Goal: Task Accomplishment & Management: Complete application form

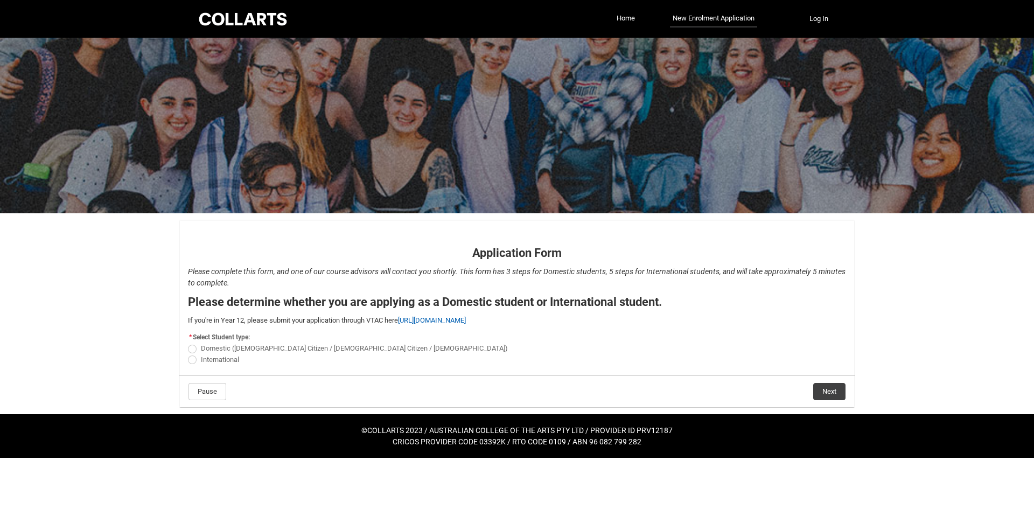
click at [192, 349] on span "REDU_Application_Form_for_Applicant flow" at bounding box center [192, 349] width 9 height 9
click at [188, 343] on input "Domestic ([DEMOGRAPHIC_DATA] Citizen / [DEMOGRAPHIC_DATA] Citizen / [DEMOGRAPHI…" at bounding box center [187, 343] width 1 height 1
radio input "true"
click at [826, 395] on button "Next" at bounding box center [830, 391] width 32 height 17
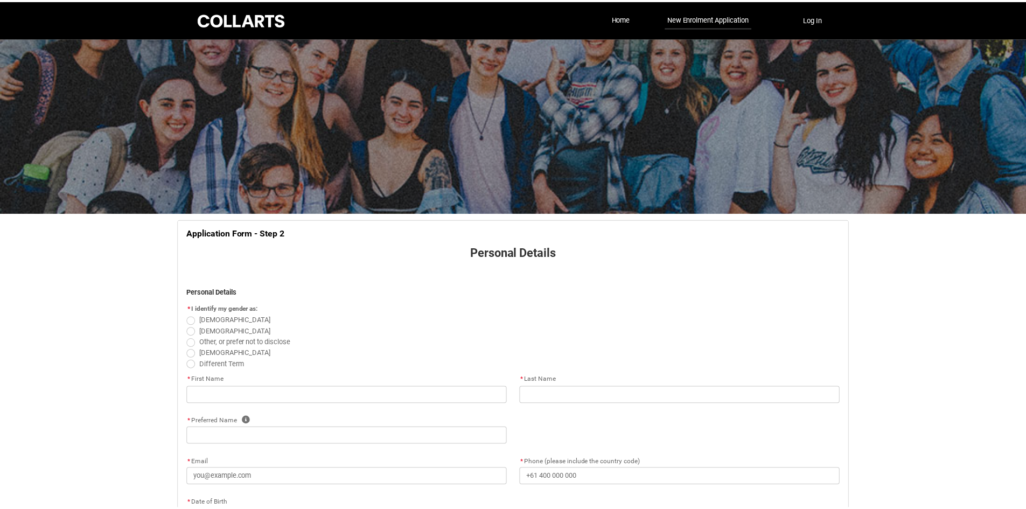
scroll to position [113, 0]
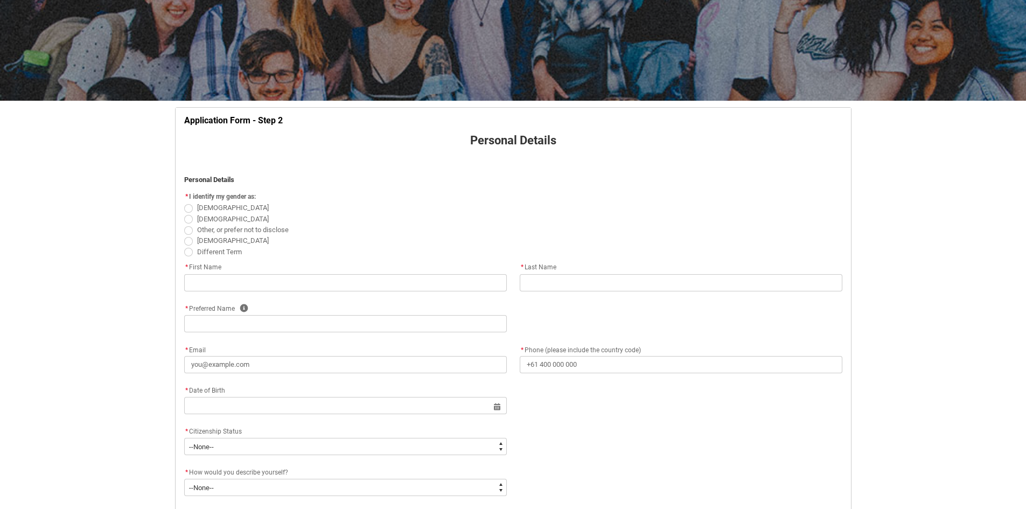
drag, startPoint x: 191, startPoint y: 209, endPoint x: 190, endPoint y: 217, distance: 8.1
click at [191, 209] on span "REDU_Application_Form_for_Applicant flow" at bounding box center [188, 208] width 9 height 9
click at [184, 203] on input "[DEMOGRAPHIC_DATA]" at bounding box center [184, 202] width 1 height 1
radio input "true"
click at [221, 281] on input "REDU_Application_Form_for_Applicant flow" at bounding box center [345, 282] width 323 height 17
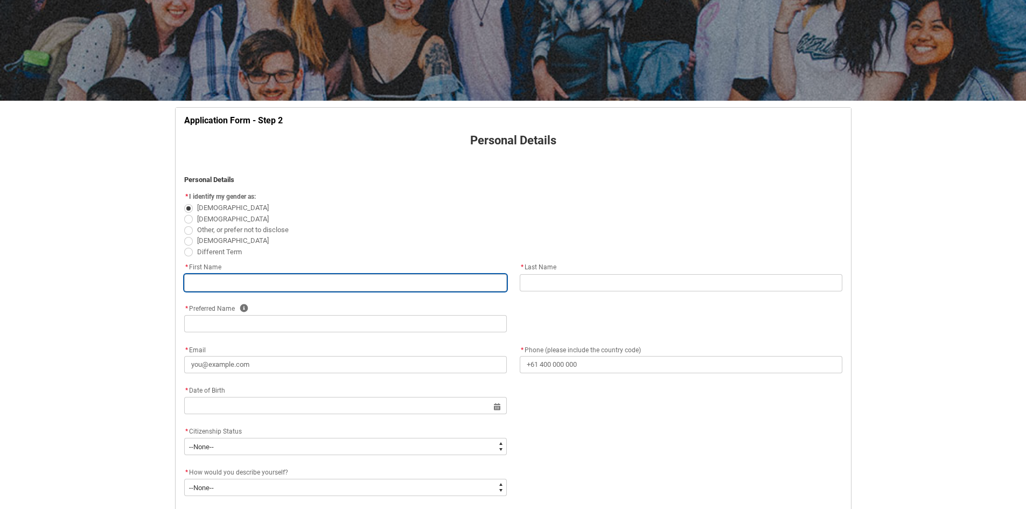
type lightning-primitive-input-simple "E"
type input "E"
type lightning-primitive-input-simple "Em"
type input "Em"
type lightning-primitive-input-simple "Eme"
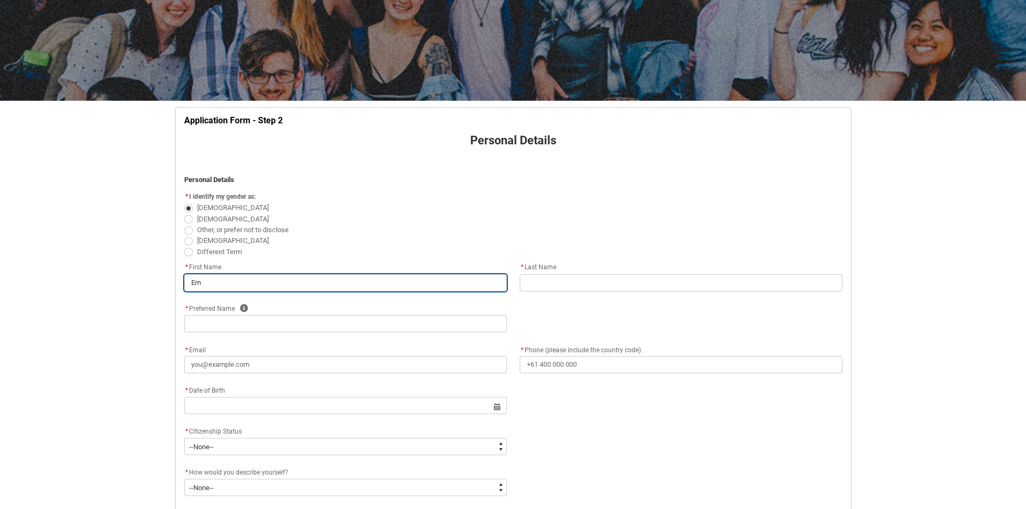
type input "Eme"
type lightning-primitive-input-simple "Emer"
type input "Emer"
type lightning-primitive-input-simple "Emers"
type input "Emers"
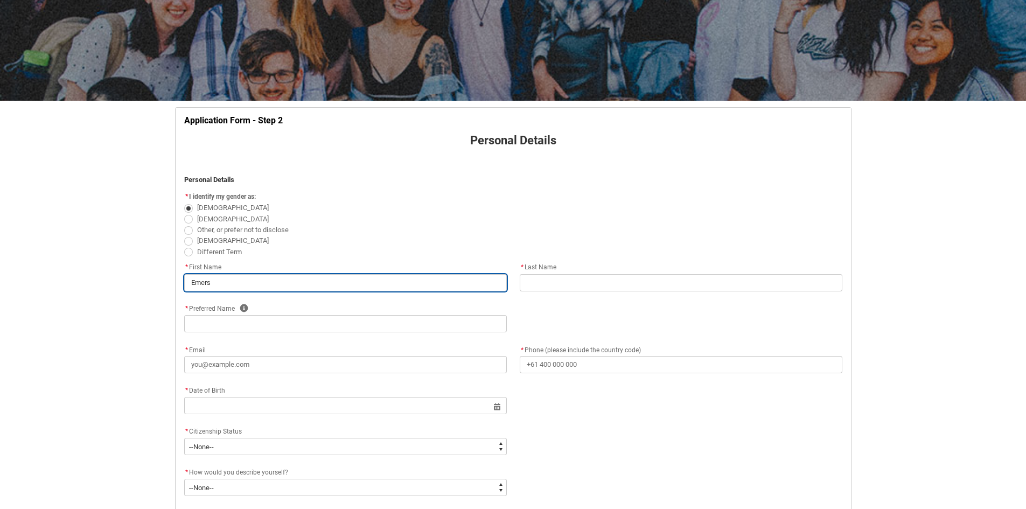
type lightning-primitive-input-simple "Emerso"
type input "Emerso"
type lightning-primitive-input-simple "[PERSON_NAME]"
type input "[PERSON_NAME]"
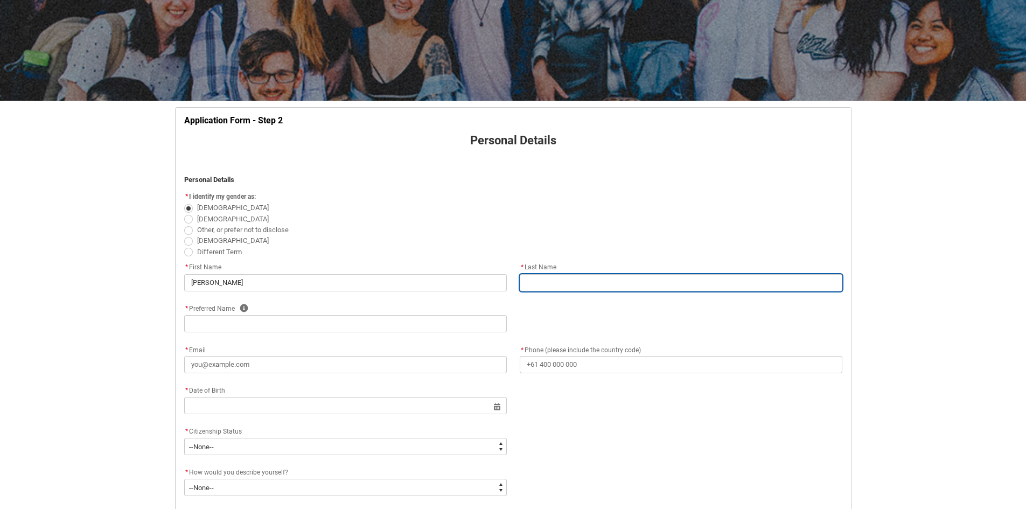
click at [577, 287] on input "REDU_Application_Form_for_Applicant flow" at bounding box center [681, 282] width 323 height 17
type lightning-primitive-input-simple "F"
type input "F"
type lightning-primitive-input-simple "Fr"
type input "Fr"
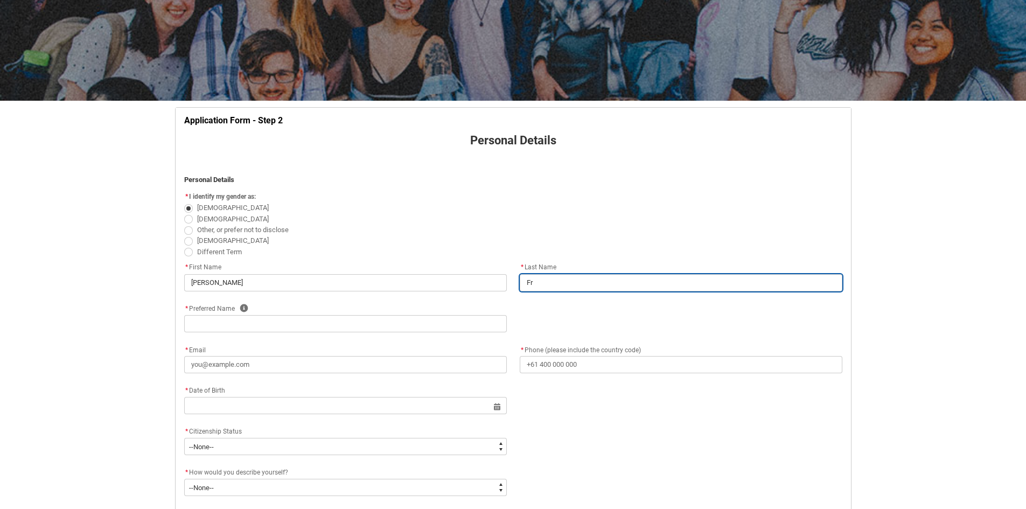
type lightning-primitive-input-simple "Fra"
type input "Fra"
type lightning-primitive-input-simple "Fraz"
type input "Fraz"
type lightning-primitive-input-simple "[PERSON_NAME]"
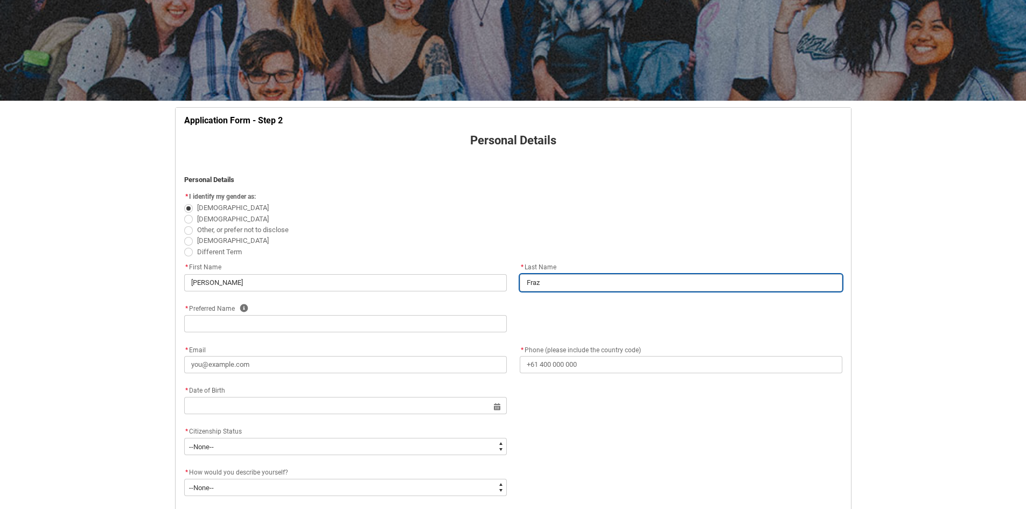
type input "[PERSON_NAME]"
type lightning-primitive-input-simple "[PERSON_NAME]"
type input "[PERSON_NAME]"
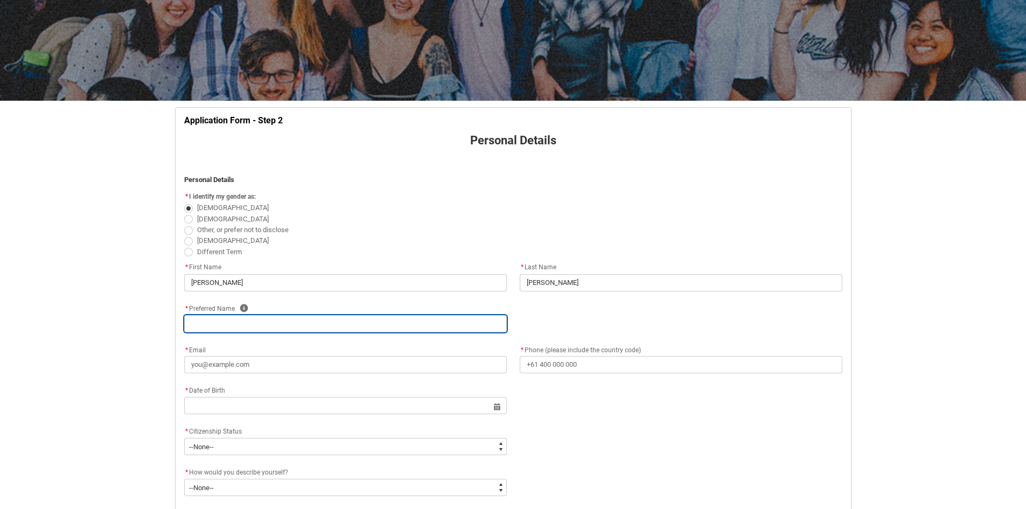
click at [261, 322] on input "REDU_Application_Form_for_Applicant flow" at bounding box center [345, 323] width 323 height 17
type lightning-primitive-input-simple "E"
type input "E"
type lightning-primitive-input-simple "Em"
type input "Em"
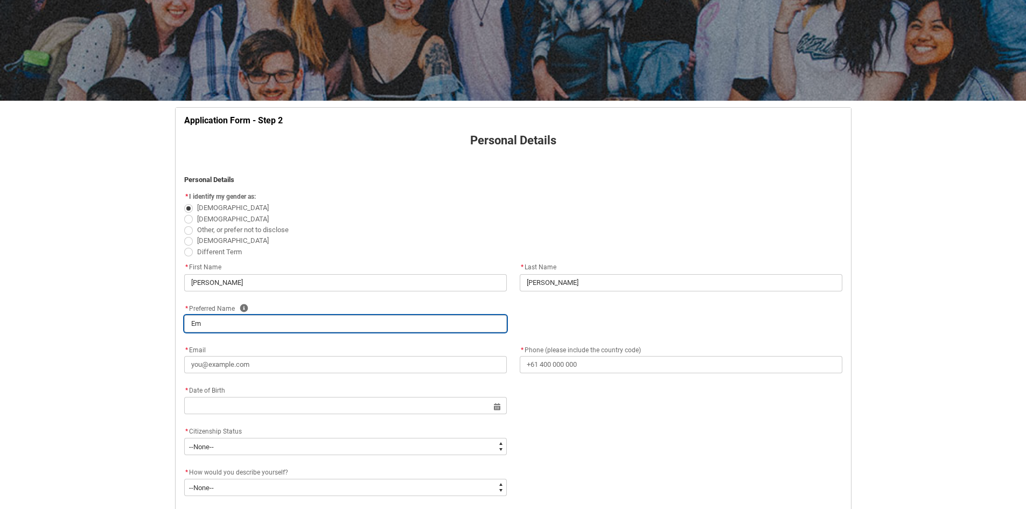
type lightning-primitive-input-simple "Eme"
type input "Eme"
type lightning-primitive-input-simple "Emer"
type input "Emer"
type lightning-primitive-input-simple "Emers"
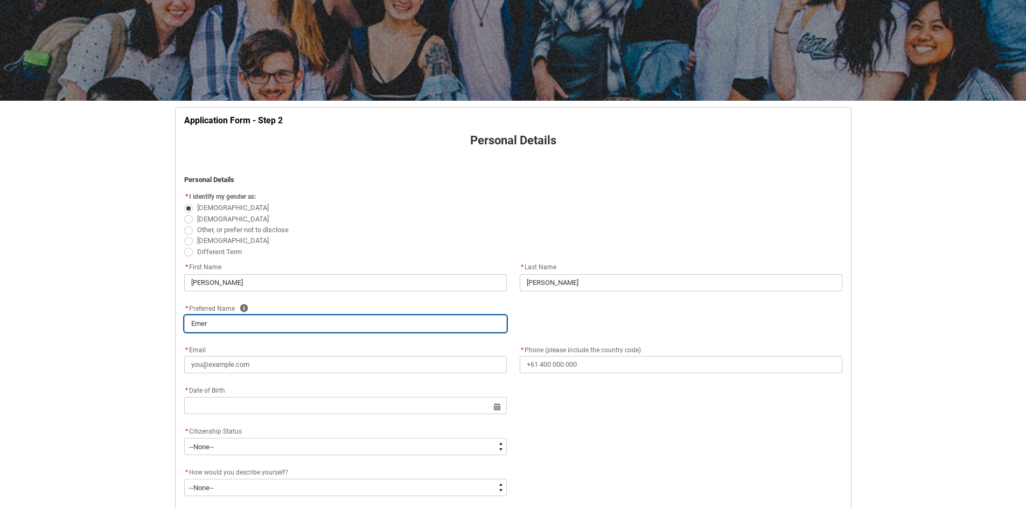
type input "Emers"
type lightning-primitive-input-simple "Emerso"
type input "Emerso"
type lightning-primitive-input-simple "[PERSON_NAME]"
type input "[PERSON_NAME]"
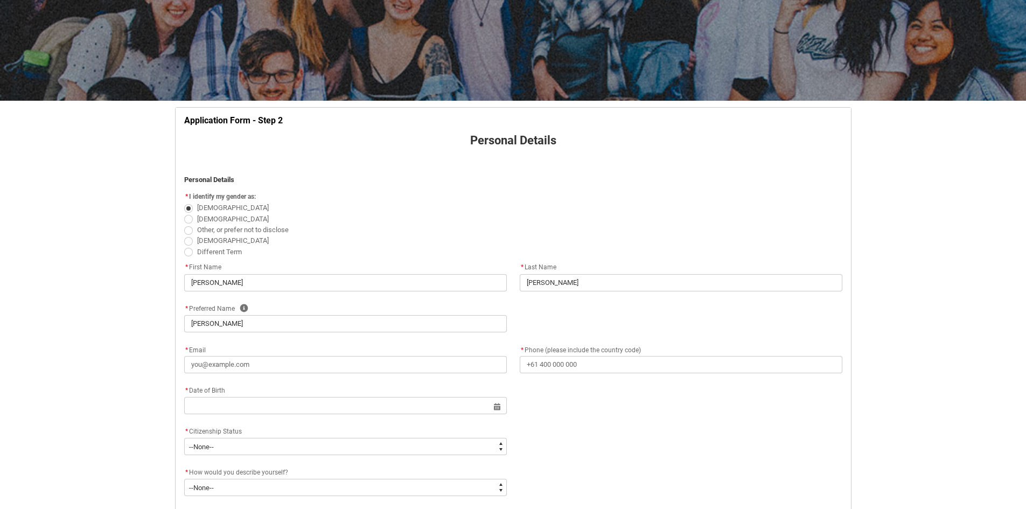
click at [215, 355] on div "* Email" at bounding box center [345, 358] width 323 height 30
click at [216, 363] on input "* Email" at bounding box center [345, 364] width 323 height 17
type lightning-primitive-input-simple "e"
type input "e"
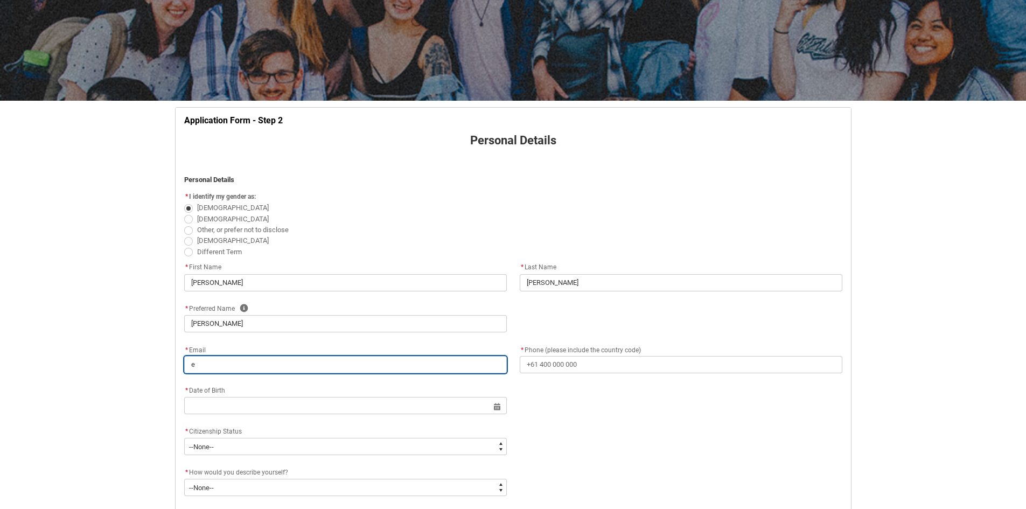
type lightning-primitive-input-simple "em"
type input "em"
type lightning-primitive-input-simple "eme"
type input "eme"
type lightning-primitive-input-simple "emer"
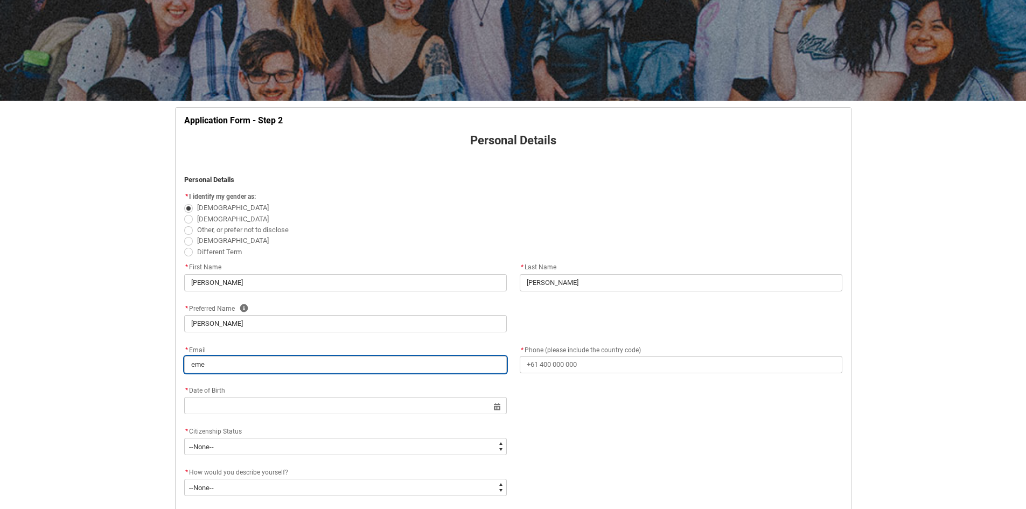
type input "emer"
type lightning-primitive-input-simple "emers"
type input "emers"
type lightning-primitive-input-simple "emerso"
type input "emerso"
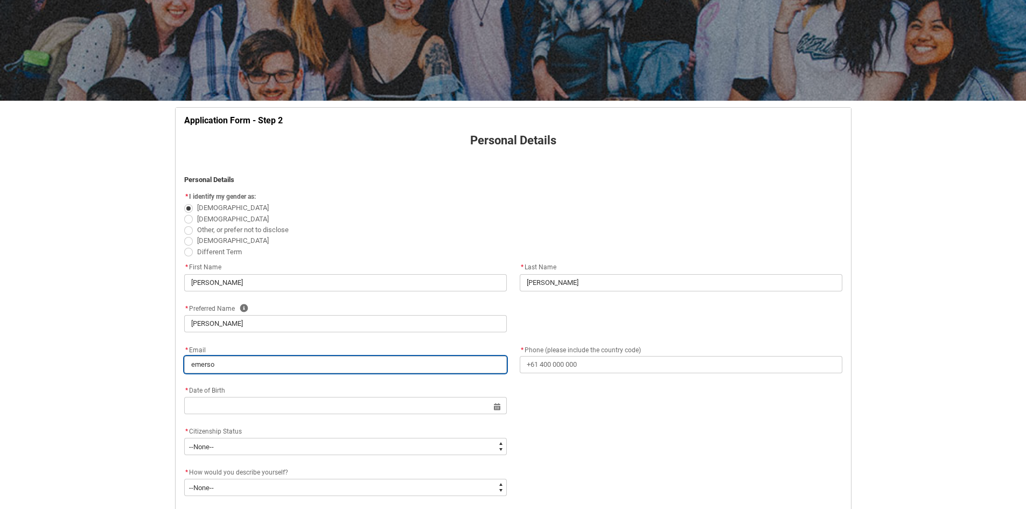
type lightning-primitive-input-simple "[PERSON_NAME]"
type input "[PERSON_NAME]"
type lightning-primitive-input-simple "[PERSON_NAME]."
type input "[PERSON_NAME]."
type lightning-primitive-input-simple "[PERSON_NAME].f"
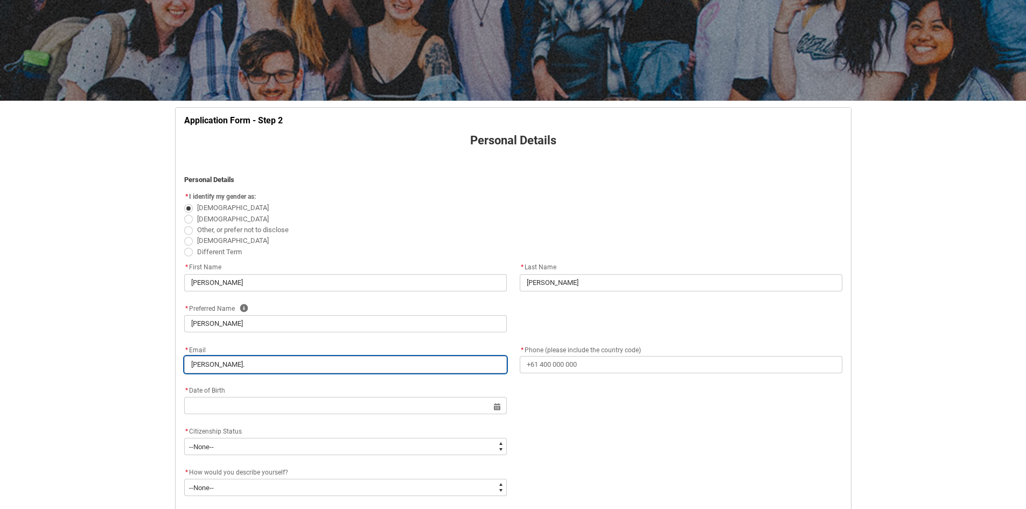
type input "[PERSON_NAME].f"
type lightning-primitive-input-simple "[DOMAIN_NAME]"
type input "[DOMAIN_NAME]"
type lightning-primitive-input-simple "[PERSON_NAME].fra"
type input "[PERSON_NAME].fra"
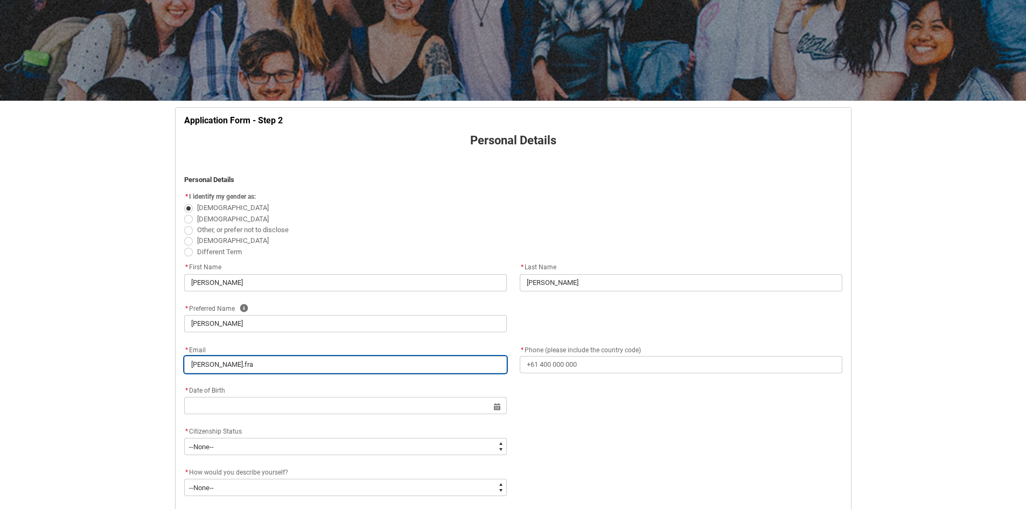
type lightning-primitive-input-simple "[PERSON_NAME].fraz"
type input "[PERSON_NAME].fraz"
type lightning-primitive-input-simple "[PERSON_NAME].[PERSON_NAME]"
type input "[PERSON_NAME].[PERSON_NAME]"
type lightning-primitive-input-simple "[PERSON_NAME].[PERSON_NAME]"
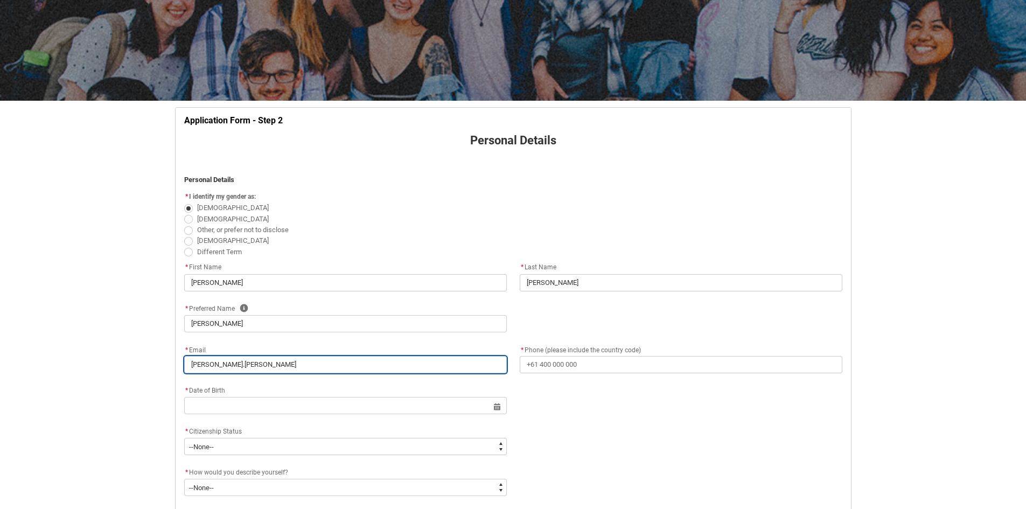
type input "[PERSON_NAME].[PERSON_NAME]"
type lightning-primitive-input-simple "[PERSON_NAME].frazer9"
type input "[PERSON_NAME].frazer9"
type lightning-primitive-input-simple "[PERSON_NAME].frazer98"
type input "[PERSON_NAME].frazer98"
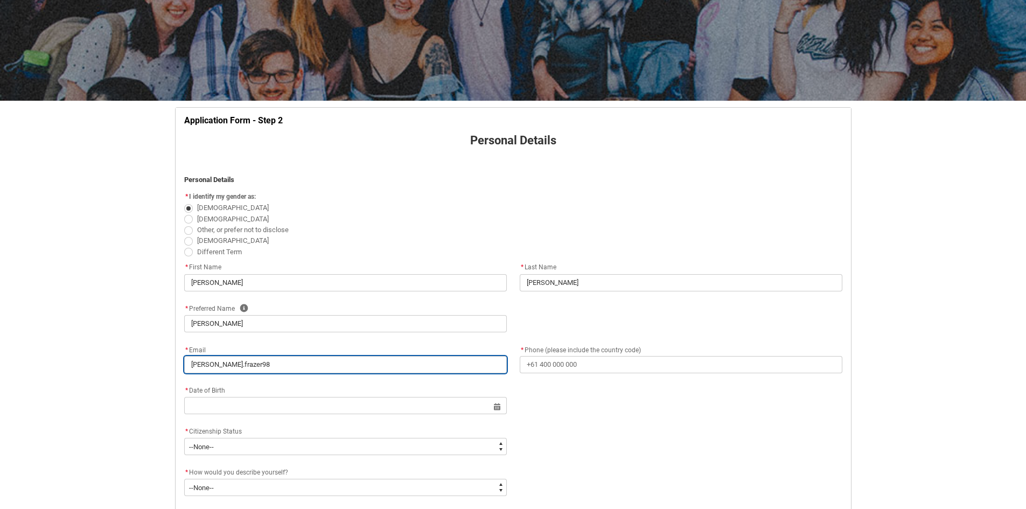
type lightning-primitive-input-simple "[PERSON_NAME].frazer98@"
type input "[PERSON_NAME].frazer98@"
type lightning-primitive-input-simple "[PERSON_NAME].frazer98@y"
type input "[PERSON_NAME].frazer98@y"
type lightning-primitive-input-simple "[PERSON_NAME].frazer98@ya"
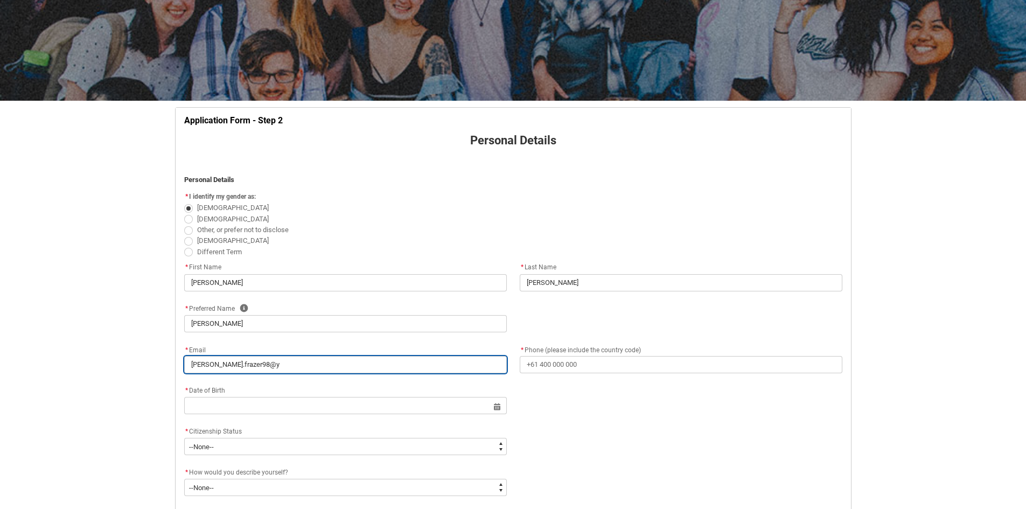
type input "[PERSON_NAME].frazer98@ya"
type lightning-primitive-input-simple "[PERSON_NAME].frazer98@yah"
type input "[PERSON_NAME].frazer98@yah"
type lightning-primitive-input-simple "[PERSON_NAME].frazer98@yaho"
type input "[PERSON_NAME].frazer98@yaho"
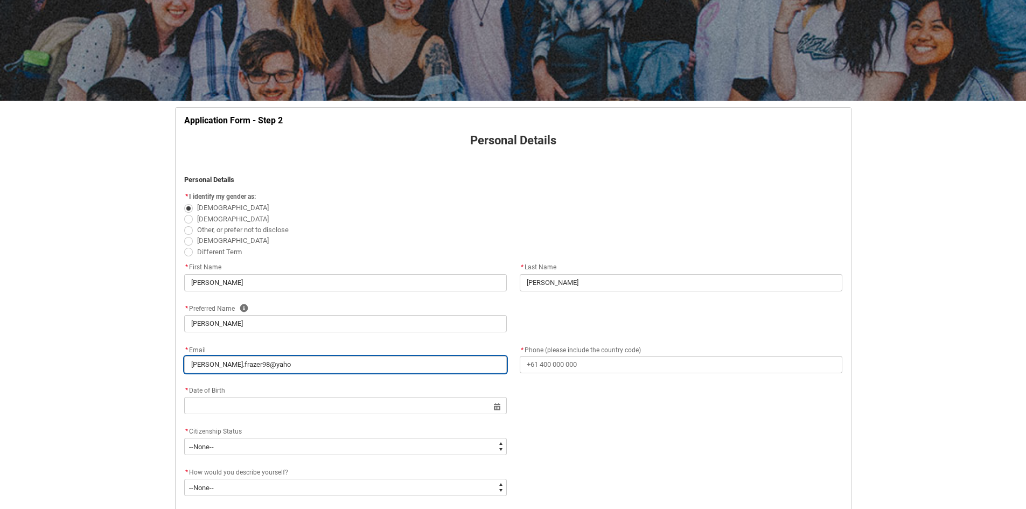
type lightning-primitive-input-simple "[PERSON_NAME][EMAIL_ADDRESS]"
type input "[PERSON_NAME][EMAIL_ADDRESS]"
type lightning-primitive-input-simple "[PERSON_NAME][EMAIL_ADDRESS]."
type input "[PERSON_NAME][EMAIL_ADDRESS]."
type lightning-primitive-input-simple "[PERSON_NAME].frazer98@yahoo.c"
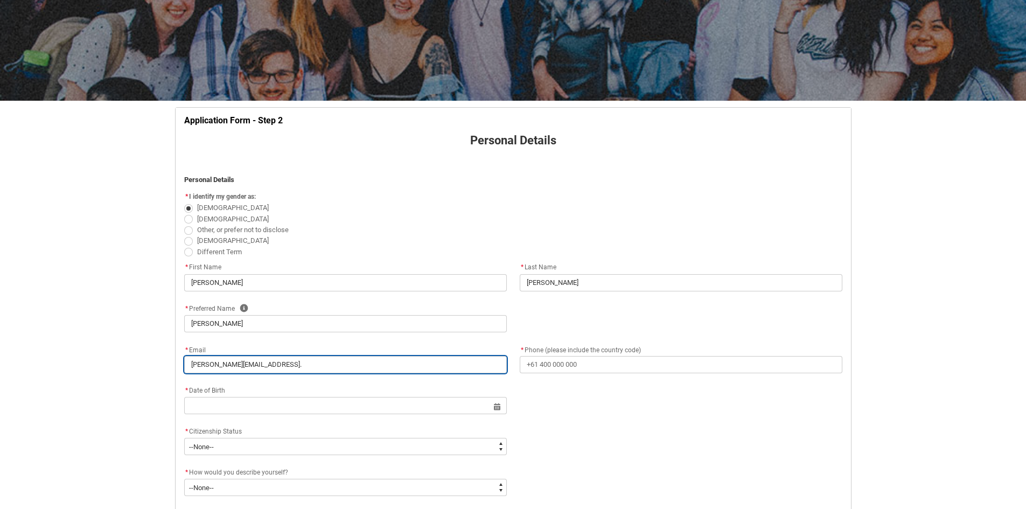
type input "[PERSON_NAME].frazer98@yahoo.c"
type lightning-primitive-input-simple "[PERSON_NAME][EMAIL_ADDRESS][DOMAIN_NAME]"
type input "[PERSON_NAME][EMAIL_ADDRESS][DOMAIN_NAME]"
type lightning-primitive-input-simple "[PERSON_NAME][EMAIL_ADDRESS][DOMAIN_NAME]"
type input "[PERSON_NAME][EMAIL_ADDRESS][DOMAIN_NAME]"
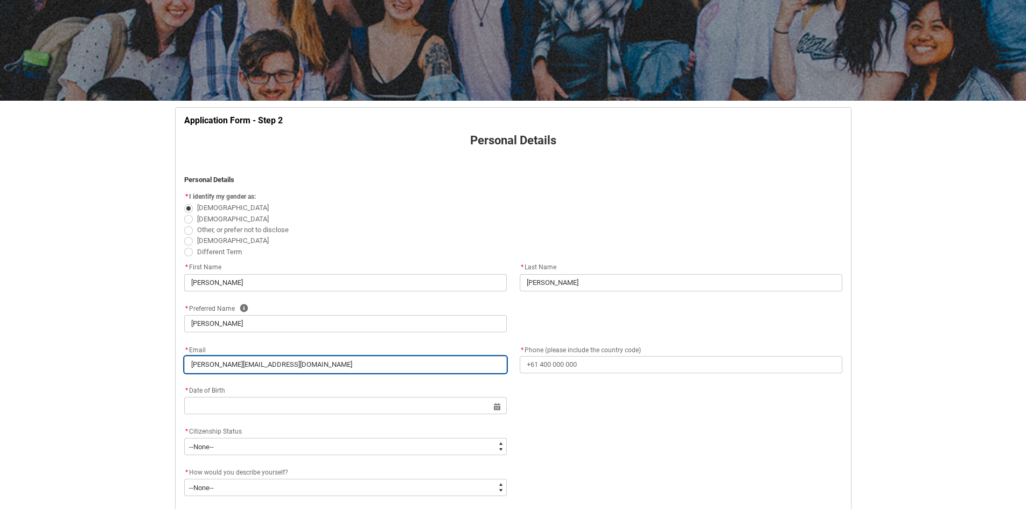
type lightning-primitive-input-simple "[PERSON_NAME][EMAIL_ADDRESS][DOMAIN_NAME]."
type input "[PERSON_NAME][EMAIL_ADDRESS][DOMAIN_NAME]."
type lightning-primitive-input-simple "[PERSON_NAME].frazer98@yahoo.com.a"
type input "[PERSON_NAME].frazer98@yahoo.com.a"
type lightning-primitive-input-simple "[PERSON_NAME][EMAIL_ADDRESS][DOMAIN_NAME]"
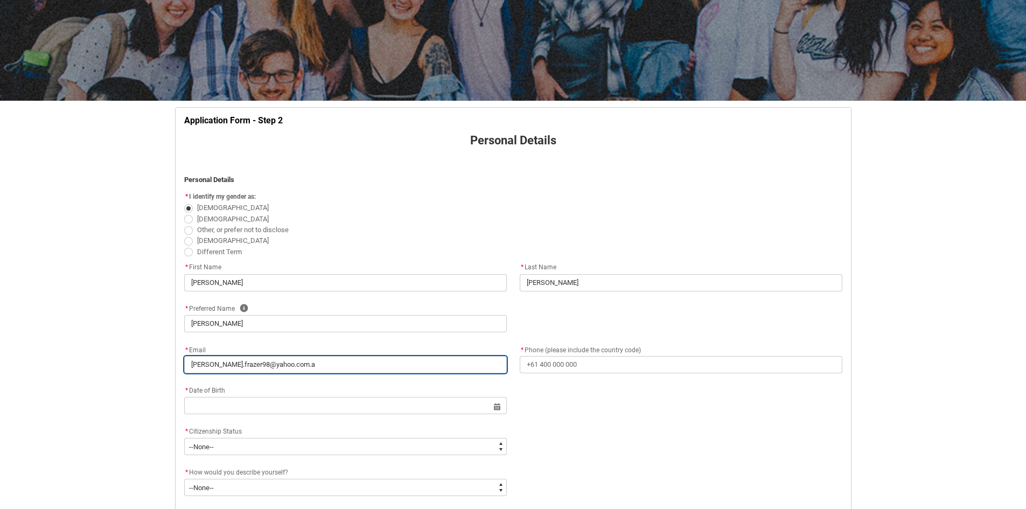
type input "[PERSON_NAME][EMAIL_ADDRESS][DOMAIN_NAME]"
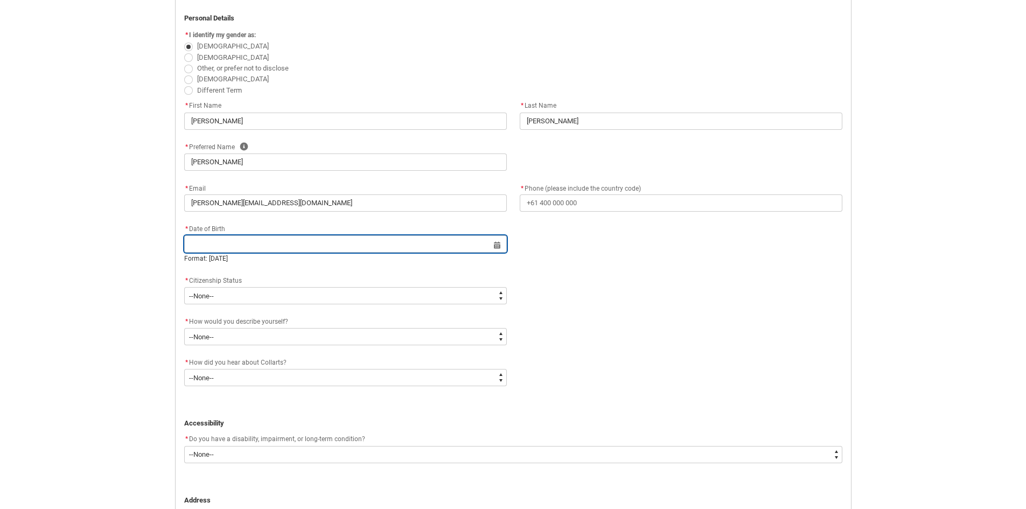
click at [244, 240] on input "REDU_Application_Form_for_Applicant flow" at bounding box center [345, 243] width 323 height 17
select select "2025"
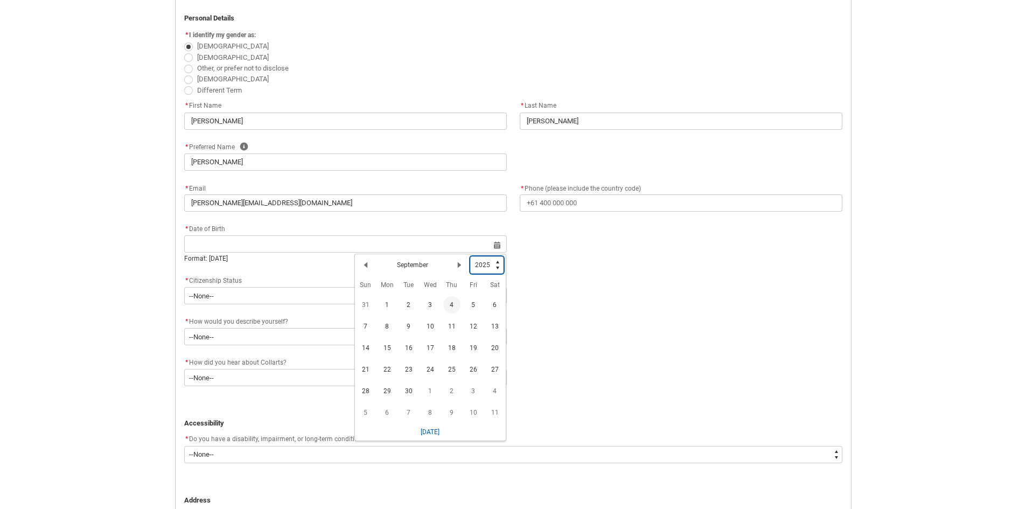
click at [497, 262] on select "1925 1926 1927 1928 1929 1930 1931 1932 1933 1934 1935 1936 1937 1938 1939 1940…" at bounding box center [486, 264] width 33 height 17
type lightning-select "1998"
click at [470, 256] on select "1925 1926 1927 1928 1929 1930 1931 1932 1933 1934 1935 1936 1937 1938 1939 1940…" at bounding box center [486, 264] width 33 height 17
select select "1998"
click at [415, 266] on h2 "September" at bounding box center [412, 265] width 31 height 10
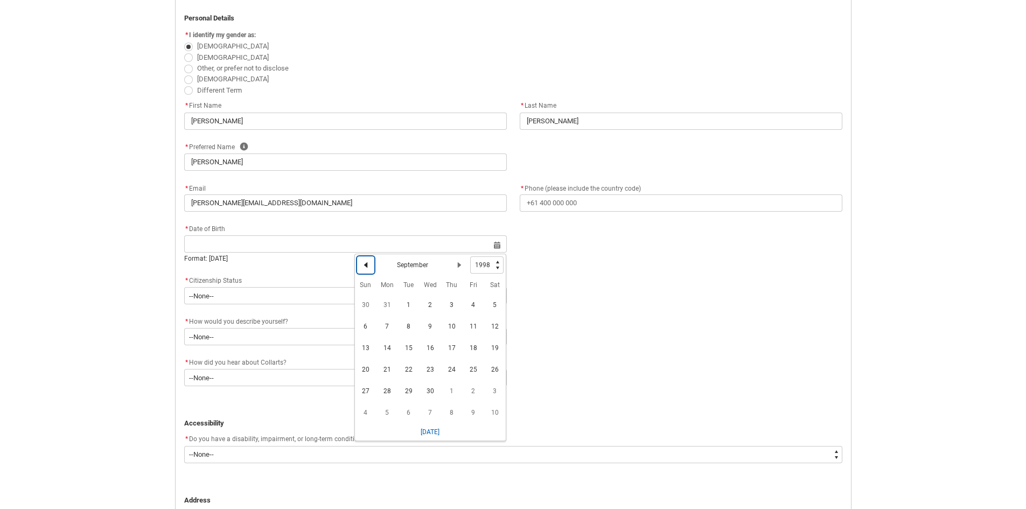
click at [367, 263] on lightning-primitive-icon "Date picker: September" at bounding box center [366, 265] width 8 height 8
click at [367, 263] on lightning-primitive-icon "Date picker: August" at bounding box center [366, 265] width 8 height 8
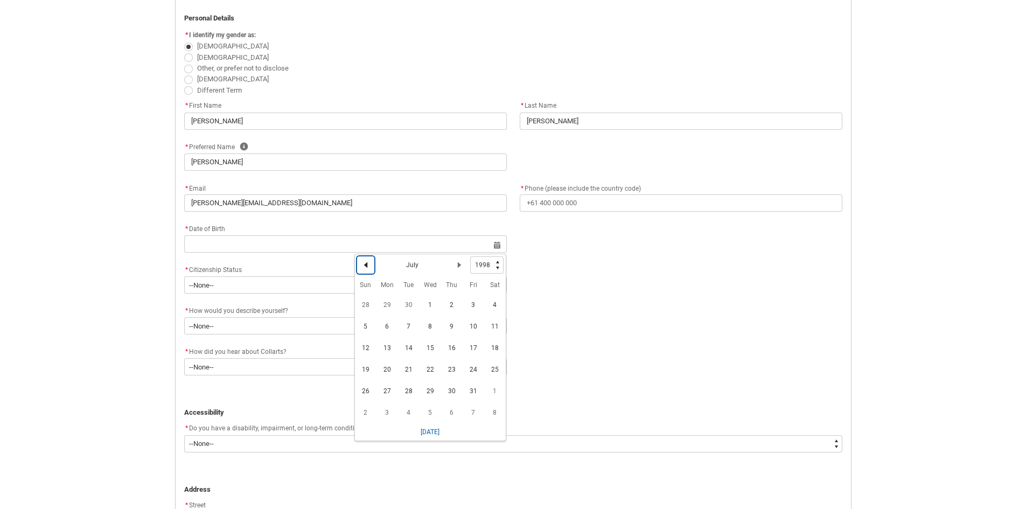
click at [367, 263] on lightning-primitive-icon "Date picker: July" at bounding box center [366, 265] width 8 height 8
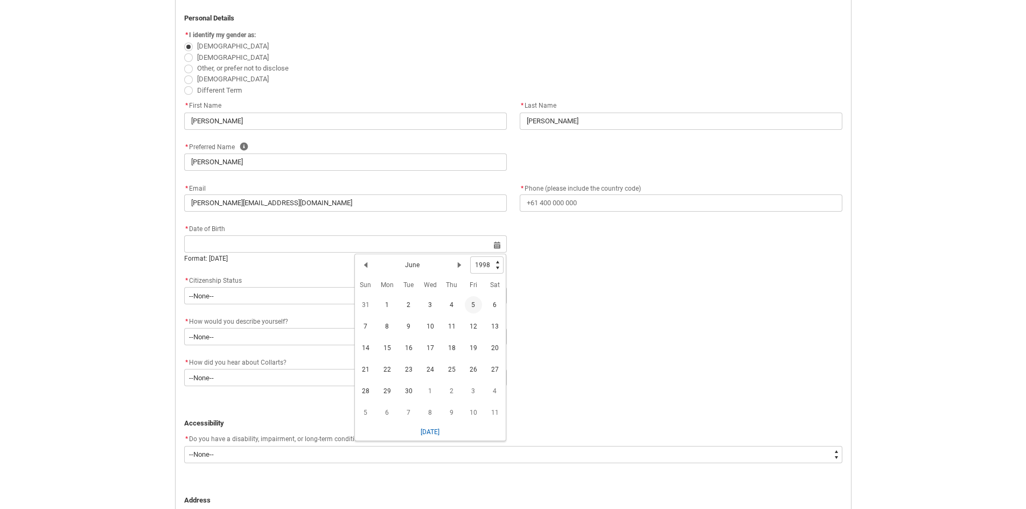
click at [476, 304] on span "5" at bounding box center [473, 304] width 17 height 17
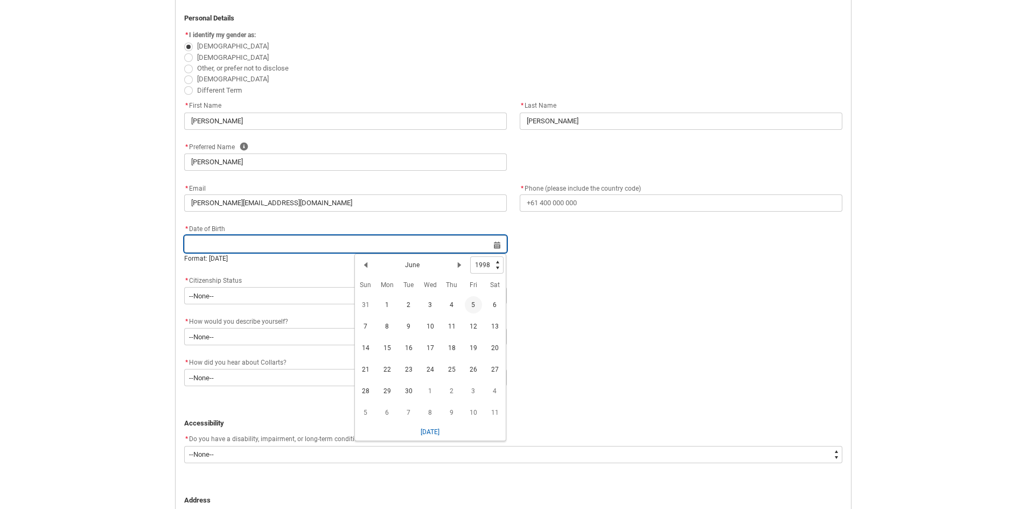
type lightning-datepicker "[DATE]"
type lightning-input "[DATE]"
type input "[DATE]"
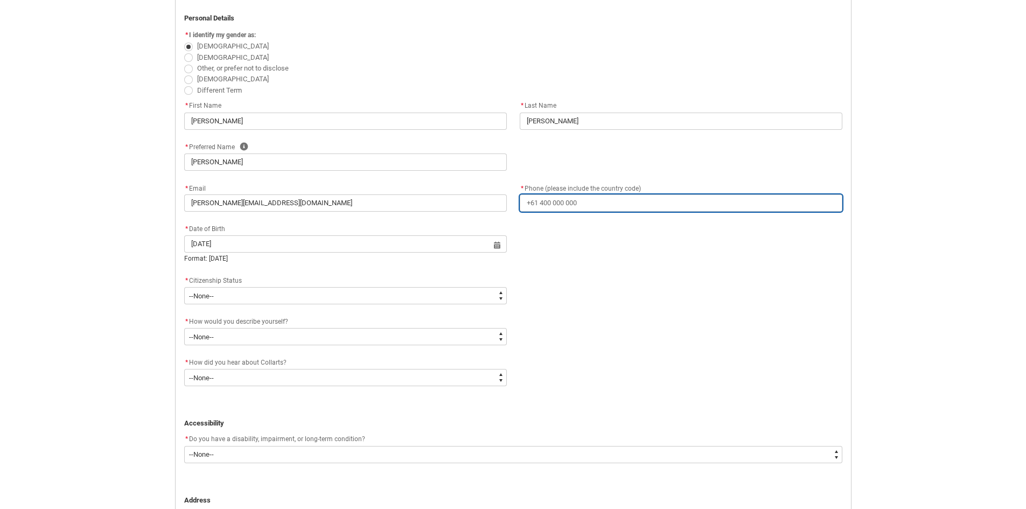
click at [601, 204] on input "* Phone (please include the country code)" at bounding box center [681, 203] width 323 height 17
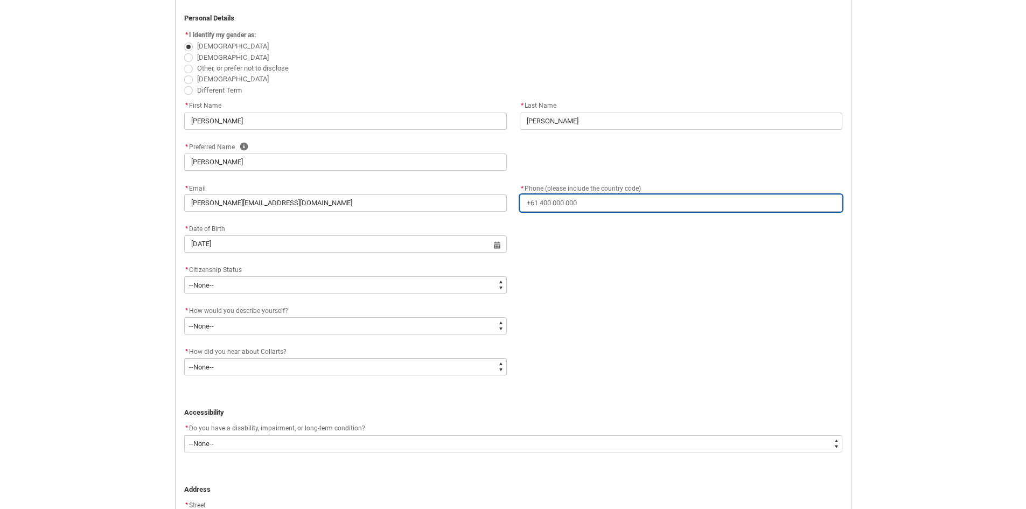
type lightning-primitive-input-simple "+"
type input "+"
type lightning-primitive-input-simple "+"
type input "+"
type lightning-primitive-input-simple "+1"
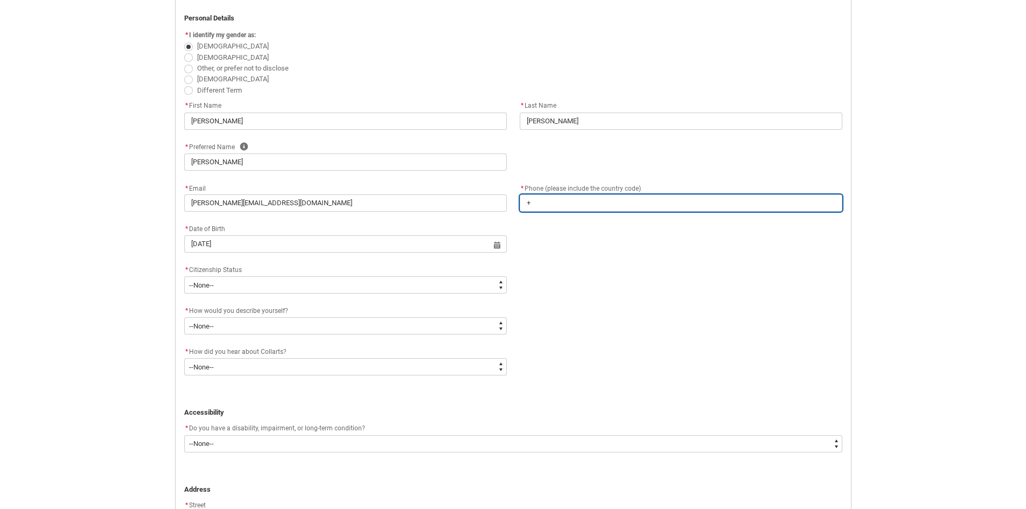
type input "+1"
type lightning-primitive-input-simple "+14"
type input "+14"
type lightning-primitive-input-simple "+140"
type input "+140"
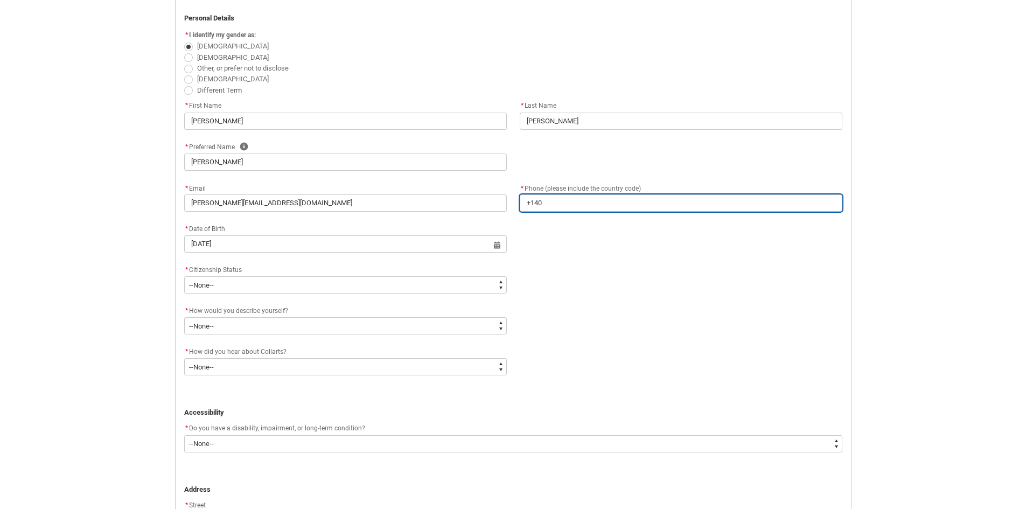
type lightning-primitive-input-simple "+1403"
type input "+1403"
type lightning-primitive-input-simple "+14039"
type input "+14039"
type lightning-primitive-input-simple "+140395"
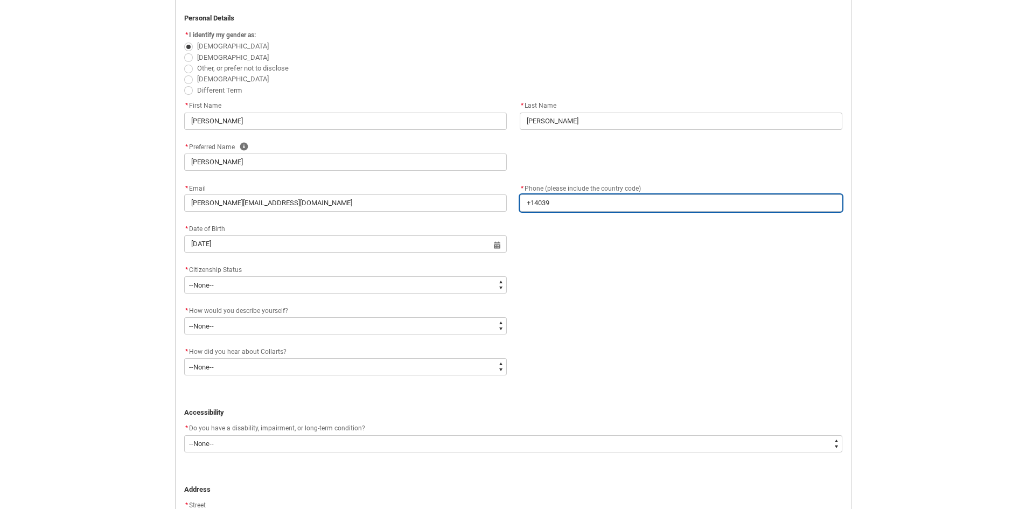
type input "+140395"
type lightning-primitive-input-simple "+1403951"
type input "+1403951"
type lightning-primitive-input-simple "+14039510"
type input "+14039510"
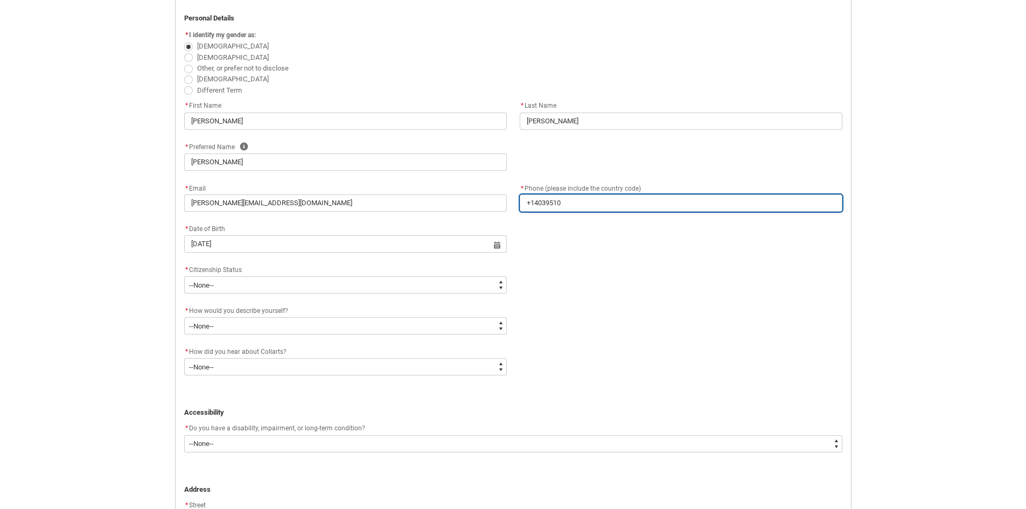
type lightning-primitive-input-simple "+1403951"
type input "+1403951"
type lightning-primitive-input-simple "+14039511"
type input "+14039511"
type lightning-primitive-input-simple "[PHONE_NUMBER]"
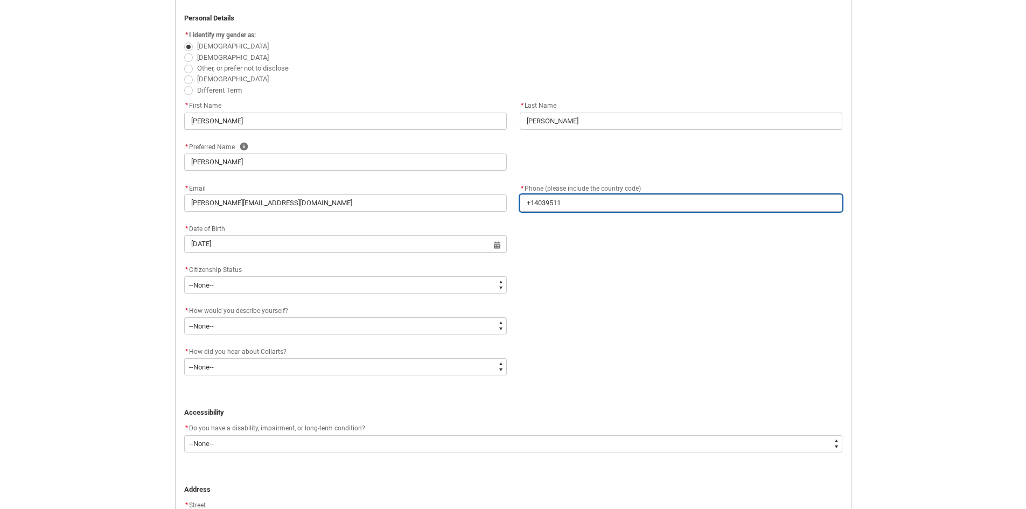
type input "[PHONE_NUMBER]"
type lightning-primitive-input-simple "+1403951108"
type input "+1403951108"
type lightning-primitive-input-simple "[PHONE_NUMBER]"
type input "[PHONE_NUMBER]"
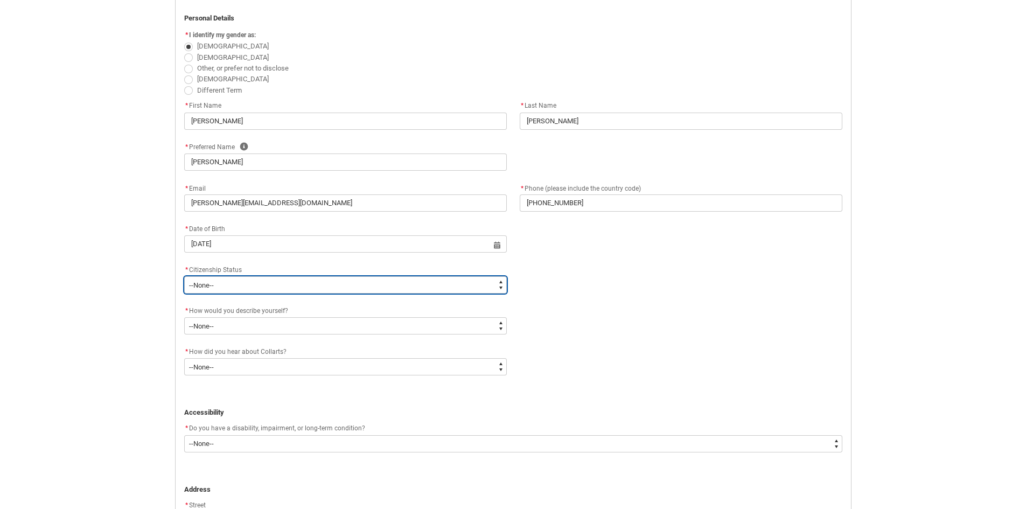
click at [497, 283] on select "--None-- [DEMOGRAPHIC_DATA] Humanitarian Visa [DEMOGRAPHIC_DATA] citizen Other …" at bounding box center [345, 284] width 323 height 17
type lightning-select "Citizenship.1"
click at [184, 276] on select "--None-- [DEMOGRAPHIC_DATA] Humanitarian Visa [DEMOGRAPHIC_DATA] citizen Other …" at bounding box center [345, 284] width 323 height 17
select select "Citizenship.1"
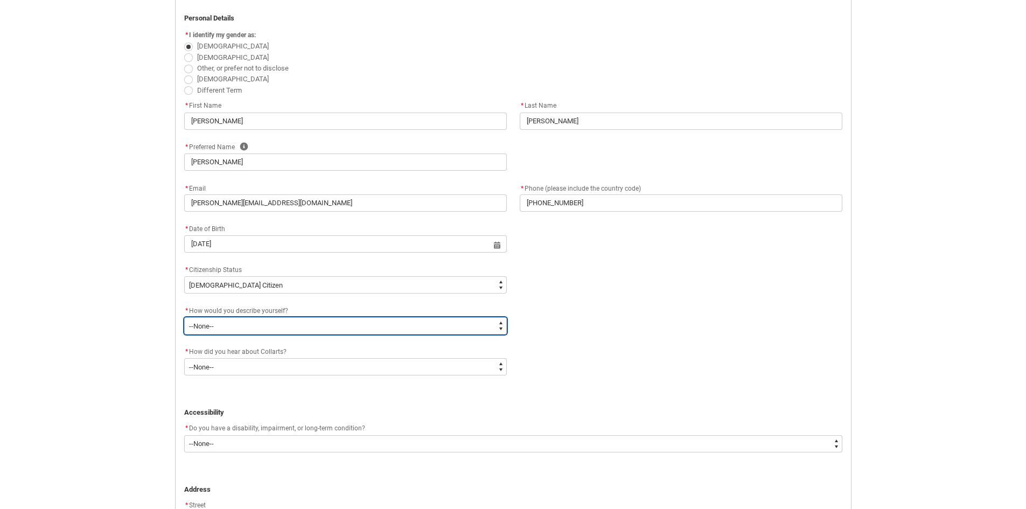
click at [269, 323] on select "--None-- I'm currently in Year 12 and planning what I'll do after school I've c…" at bounding box center [345, 325] width 323 height 17
type lightning-select "HSLC_Domestic_d"
click at [184, 317] on select "--None-- I'm currently in Year 12 and planning what I'll do after school I've c…" at bounding box center [345, 325] width 323 height 17
select select "HSLC_Domestic_d"
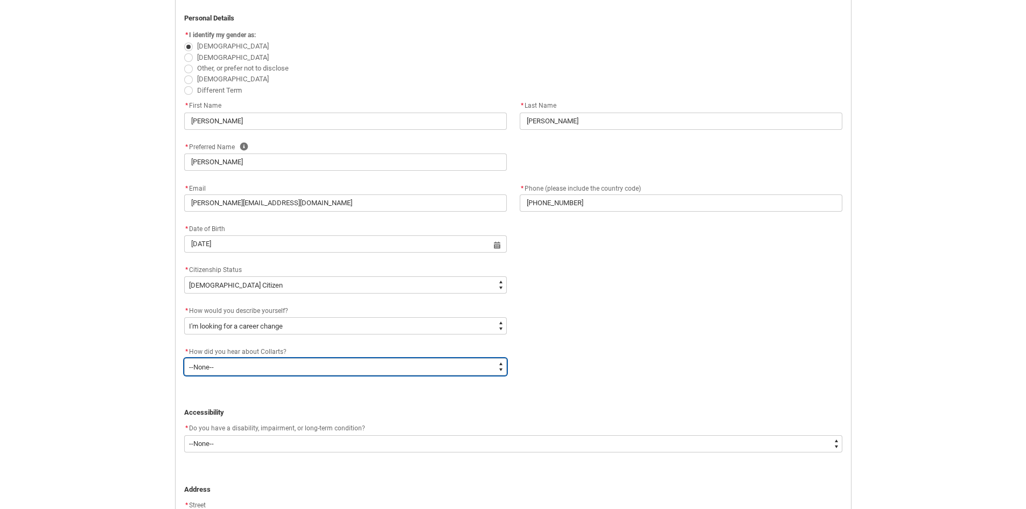
click at [234, 367] on select "--None-- Advertising - Facebook Advertising - Google Advertising - Instagram Ad…" at bounding box center [345, 366] width 323 height 17
type lightning-select "Heard_About_Collarts_Picklist.Advertising - Google"
click at [184, 358] on select "--None-- Advertising - Facebook Advertising - Google Advertising - Instagram Ad…" at bounding box center [345, 366] width 323 height 17
select select "Heard_About_Collarts_Picklist.Advertising - Google"
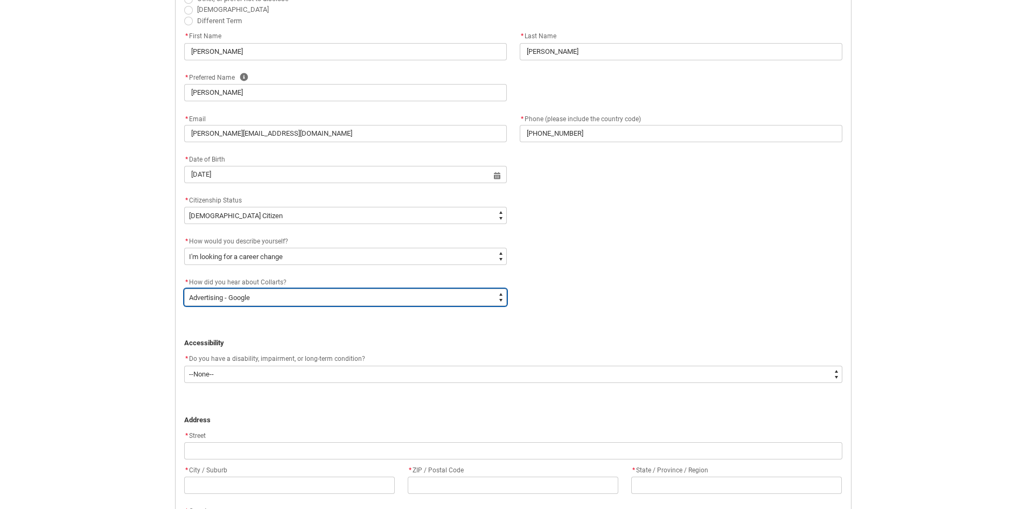
scroll to position [436, 0]
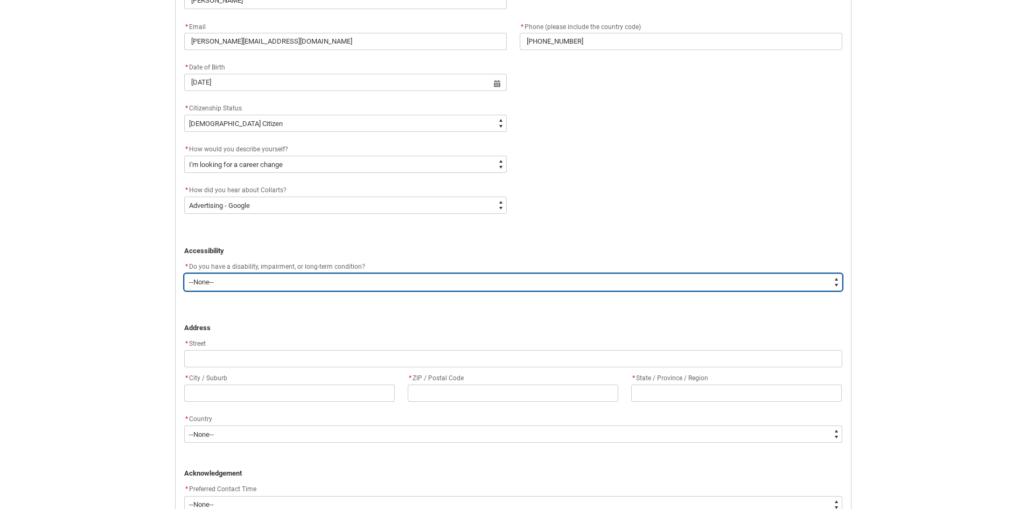
click at [268, 282] on select "--None-- Yes No" at bounding box center [513, 282] width 658 height 17
type lightning-select "No_TextChoice"
click at [184, 274] on select "--None-- Yes No" at bounding box center [513, 282] width 658 height 17
select select "No_TextChoice"
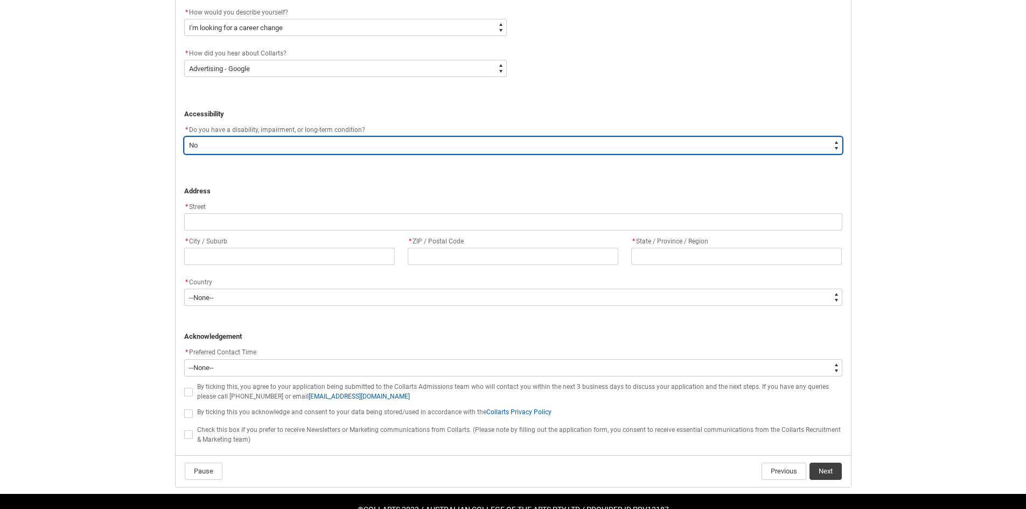
scroll to position [598, 0]
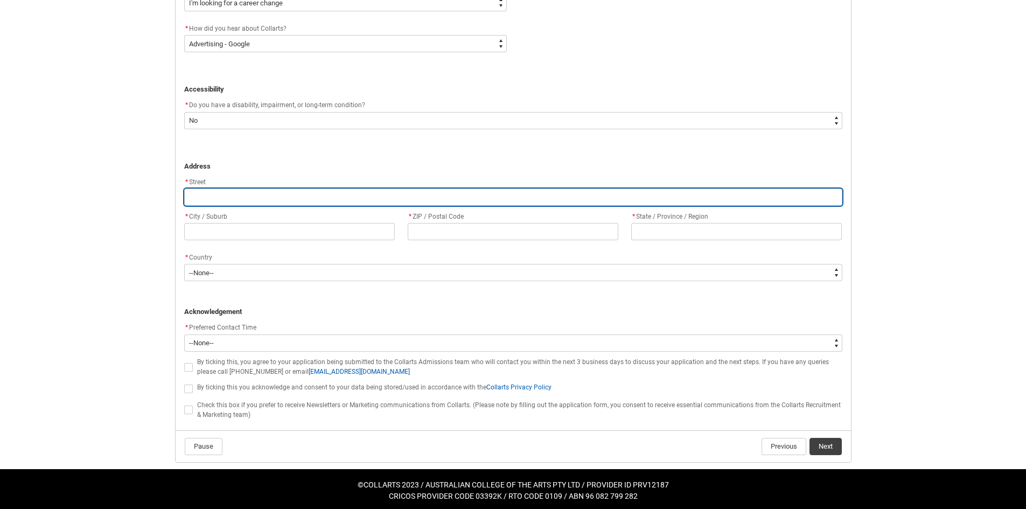
click at [227, 193] on input "REDU_Application_Form_for_Applicant flow" at bounding box center [513, 197] width 658 height 17
type lightning-primitive-input-simple "8"
type input "8"
type lightning-primitive-input-simple "8"
type input "8"
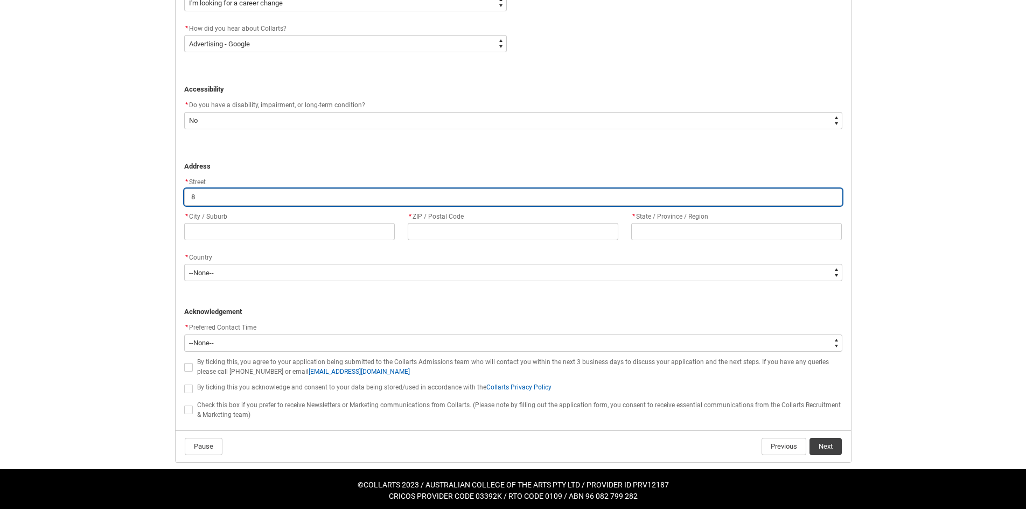
type lightning-primitive-input-simple "8 A"
type input "8 A"
type lightning-primitive-input-simple "8 Al"
type input "8 Al"
type lightning-primitive-input-simple "8 Ali"
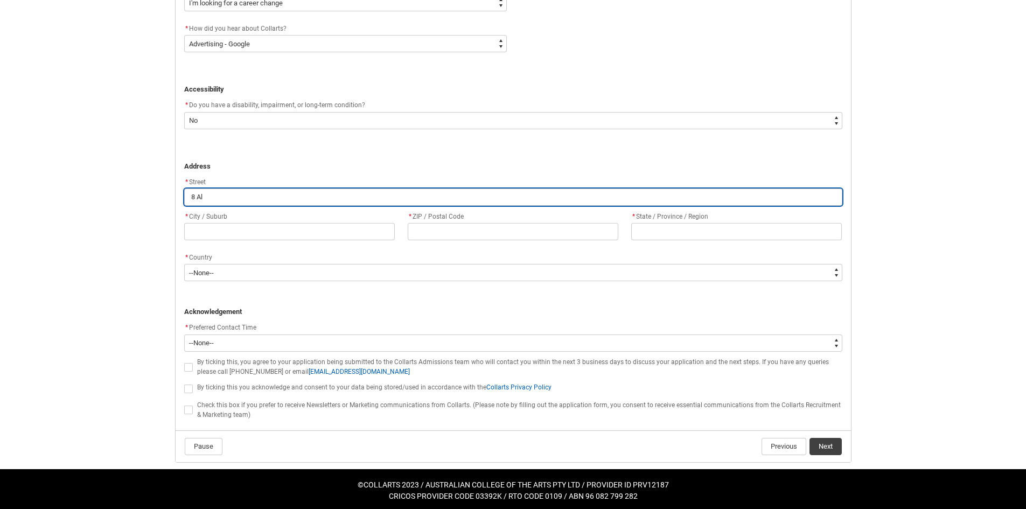
type input "8 Ali"
type lightning-primitive-input-simple "8 Alis"
type input "8 Alis"
type lightning-primitive-input-simple "8 Aliso"
type input "8 Aliso"
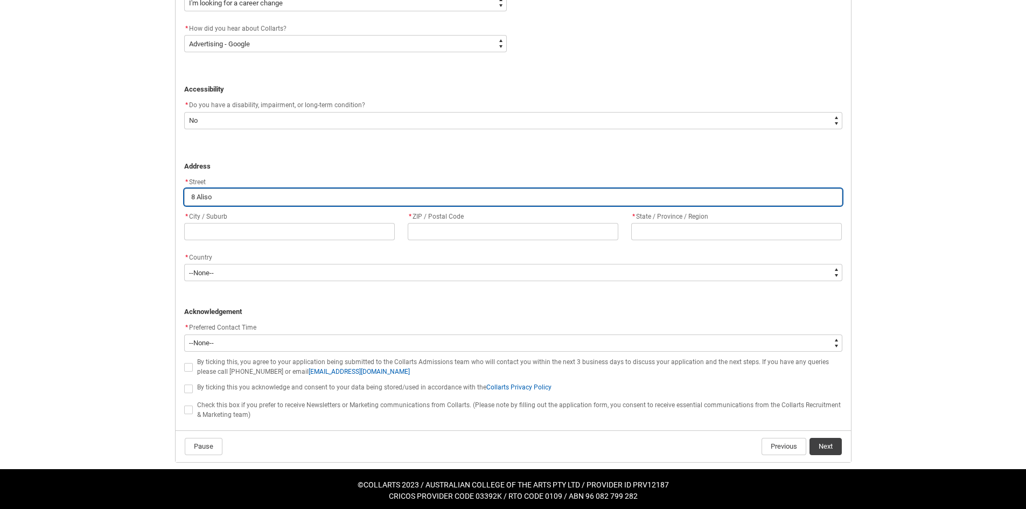
type lightning-primitive-input-simple "8 [PERSON_NAME]"
type input "8 [PERSON_NAME]"
type lightning-primitive-input-simple "8 [PERSON_NAME]"
type input "8 [PERSON_NAME]"
type lightning-primitive-input-simple "8 [PERSON_NAME]"
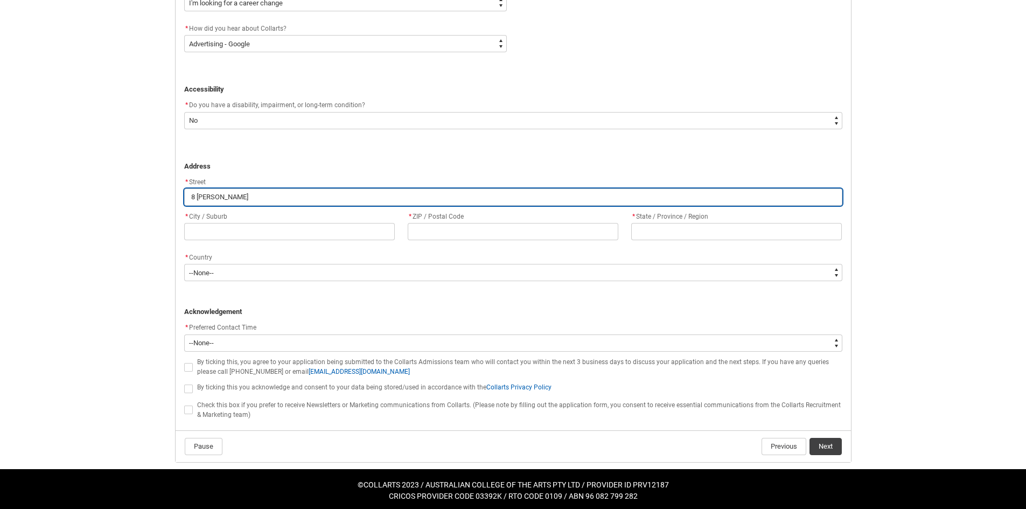
type input "8 [PERSON_NAME]"
type lightning-primitive-input-simple "[STREET_ADDRESS][PERSON_NAME]"
type input "[STREET_ADDRESS][PERSON_NAME]"
type lightning-primitive-input-simple "8 [PERSON_NAME]"
type input "8 [PERSON_NAME]"
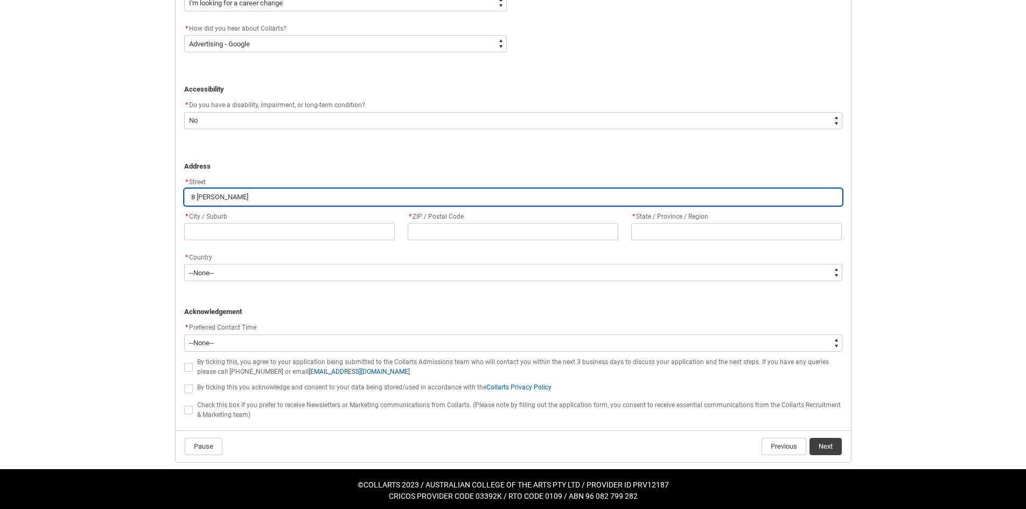
type lightning-primitive-input-simple "8 [PERSON_NAME]"
type input "8 [PERSON_NAME]"
type lightning-primitive-input-simple "[STREET_ADDRESS][PERSON_NAME]"
type input "[STREET_ADDRESS][PERSON_NAME]"
type lightning-primitive-input-simple "[STREET_ADDRESS]"
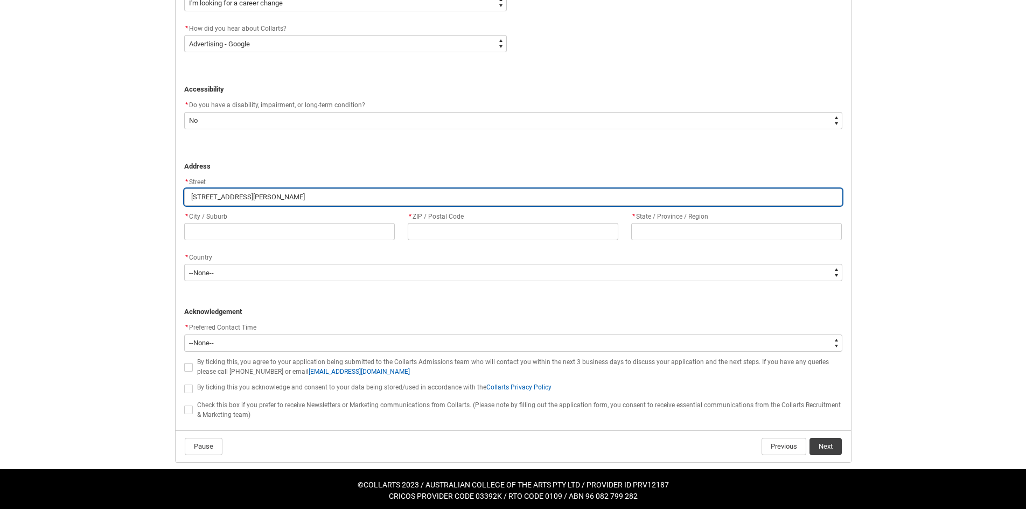
type input "[STREET_ADDRESS]"
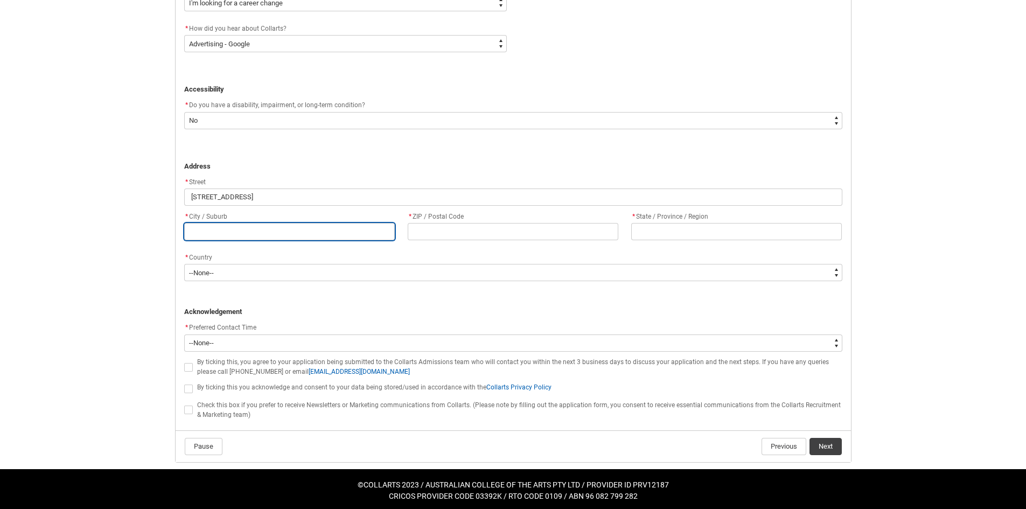
click at [225, 229] on input "REDU_Application_Form_for_Applicant flow" at bounding box center [289, 231] width 211 height 17
type lightning-primitive-input-simple "K"
type input "K"
type lightning-primitive-input-simple "Ki"
type input "Ki"
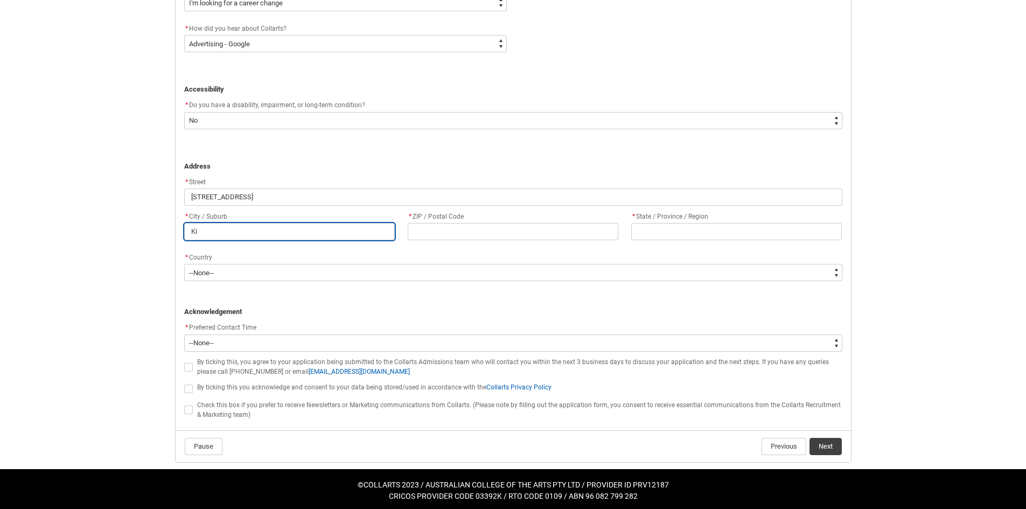
type lightning-primitive-input-simple "Kia"
type input "Kia"
type lightning-primitive-input-simple "Kiam"
type input "Kiam"
type lightning-primitive-input-simple "Kiama"
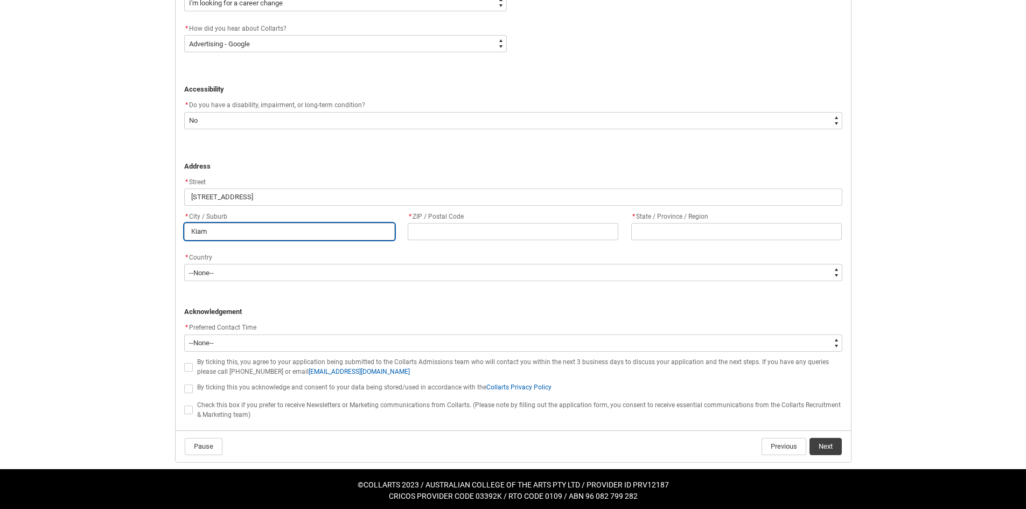
type input "Kiama"
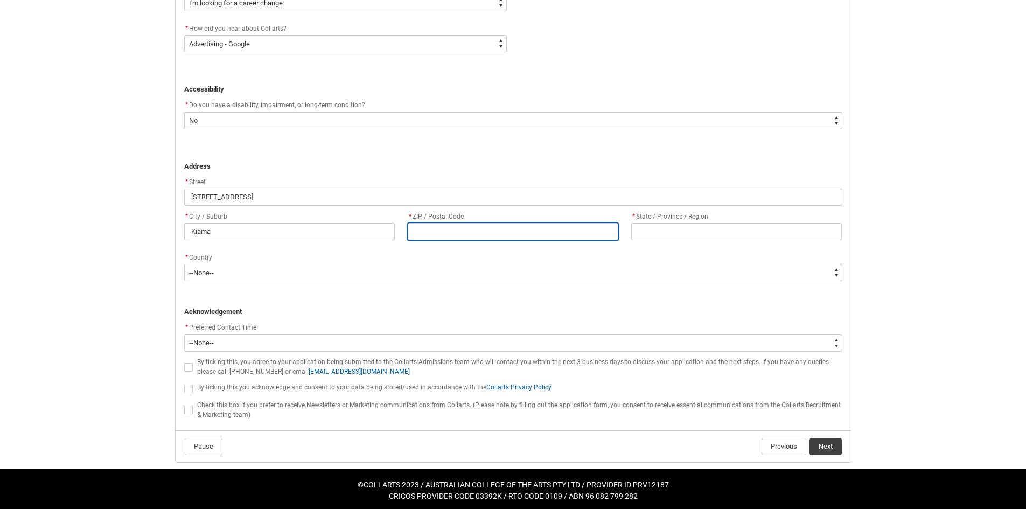
click at [430, 225] on input "REDU_Application_Form_for_Applicant flow" at bounding box center [513, 231] width 211 height 17
type lightning-primitive-input-simple "2"
type input "2"
type lightning-primitive-input-simple "25"
type input "25"
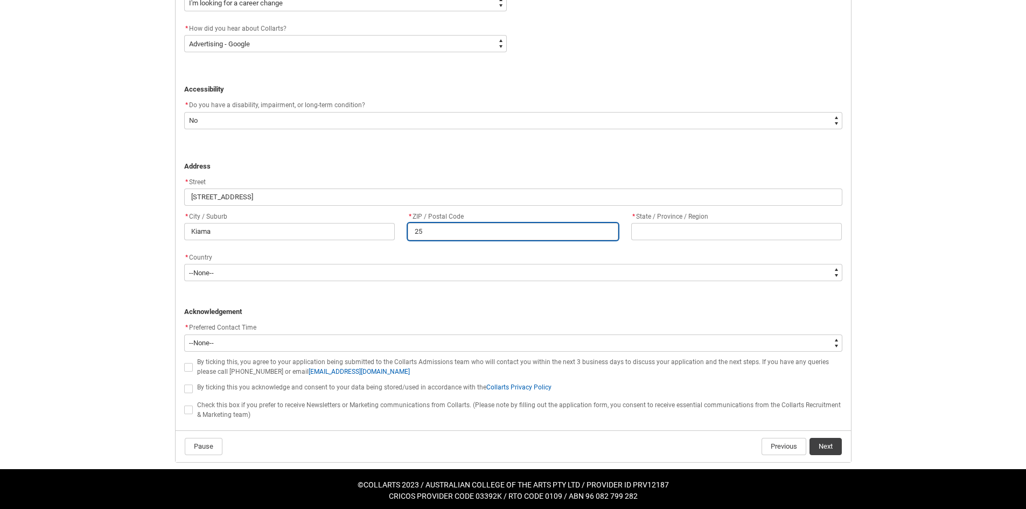
type lightning-primitive-input-simple "253"
type input "253"
type lightning-primitive-input-simple "2533"
type input "2533"
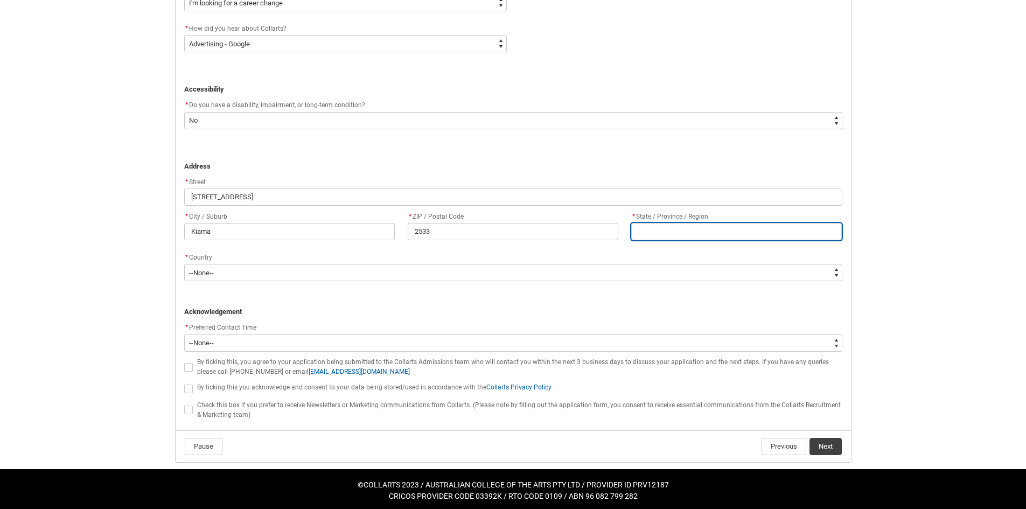
click at [692, 231] on input "REDU_Application_Form_for_Applicant flow" at bounding box center [736, 231] width 211 height 17
type lightning-primitive-input-simple "N"
type input "N"
type lightning-primitive-input-simple "NS"
type input "NS"
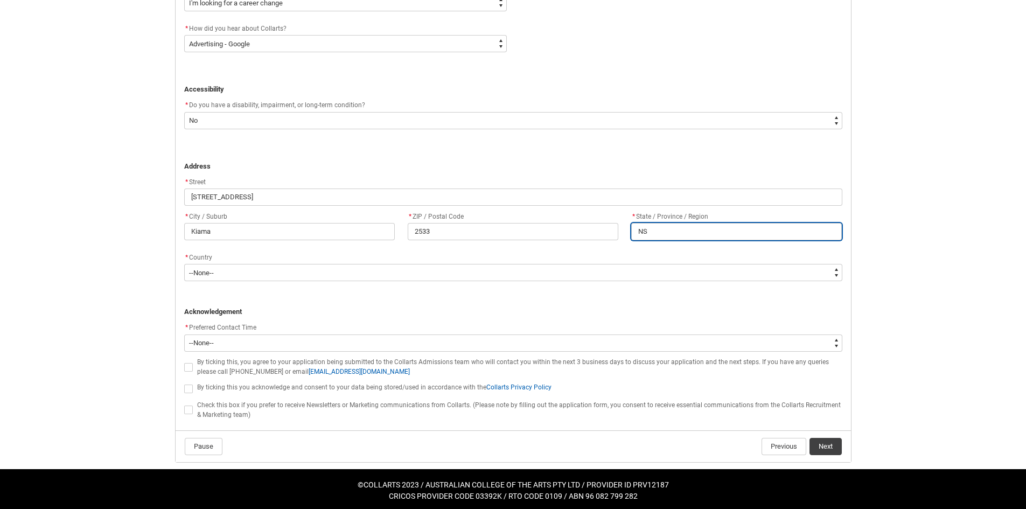
type lightning-primitive-input-simple "[GEOGRAPHIC_DATA]"
type input "[GEOGRAPHIC_DATA]"
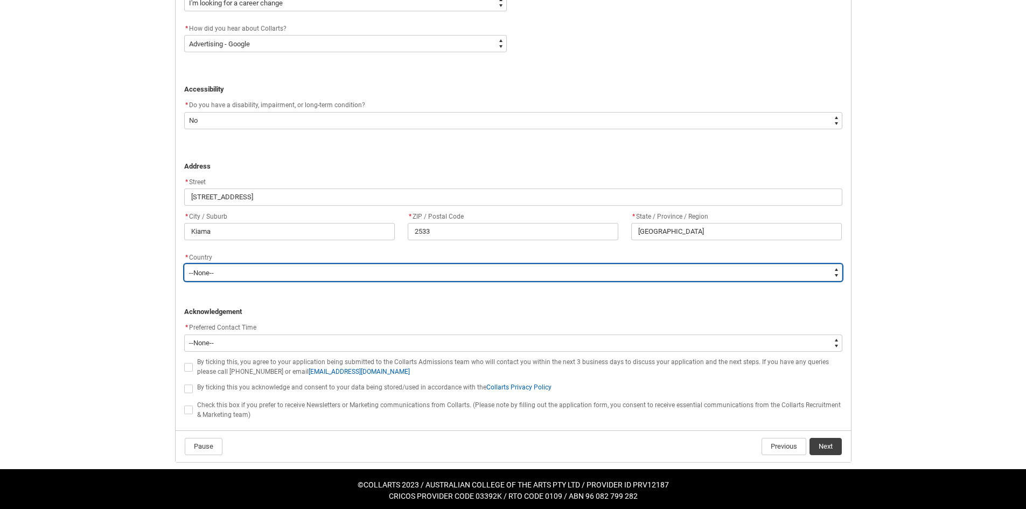
click at [218, 274] on select "--None-- [GEOGRAPHIC_DATA] ([GEOGRAPHIC_DATA]) [GEOGRAPHIC_DATA] [GEOGRAPHIC_DA…" at bounding box center [513, 272] width 658 height 17
click at [184, 264] on select "--None-- [GEOGRAPHIC_DATA] ([GEOGRAPHIC_DATA]) [GEOGRAPHIC_DATA] [GEOGRAPHIC_DA…" at bounding box center [513, 272] width 658 height 17
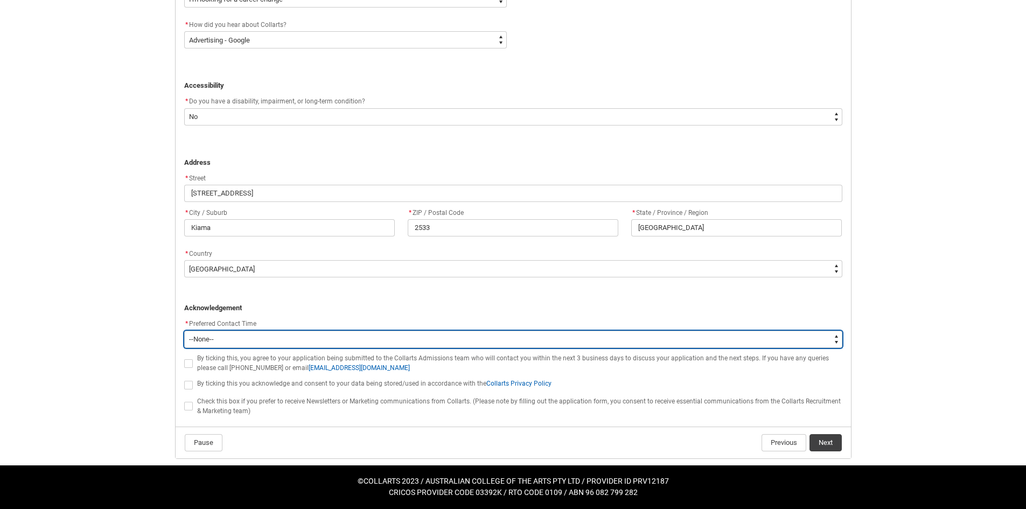
click at [225, 332] on select "--None-- Morning (9:00AM-12:00PM) Afternoon (12:00PM-5:00PM)" at bounding box center [513, 339] width 658 height 17
click at [184, 331] on select "--None-- Morning (9:00AM-12:00PM) Afternoon (12:00PM-5:00PM)" at bounding box center [513, 339] width 658 height 17
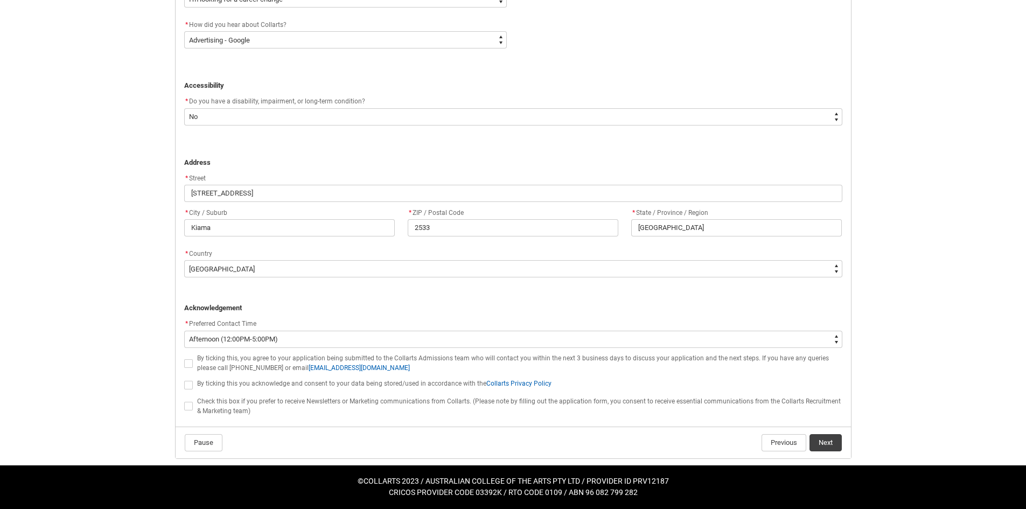
click at [191, 360] on span "REDU_Application_Form_for_Applicant flow" at bounding box center [188, 363] width 9 height 9
click at [184, 358] on input "REDU_Application_Form_for_Applicant flow" at bounding box center [184, 357] width 1 height 1
click at [191, 383] on span "REDU_Application_Form_for_Applicant flow" at bounding box center [188, 385] width 9 height 9
click at [184, 379] on input "REDU_Application_Form_for_Applicant flow" at bounding box center [184, 379] width 1 height 1
click at [820, 444] on button "Next" at bounding box center [826, 442] width 32 height 17
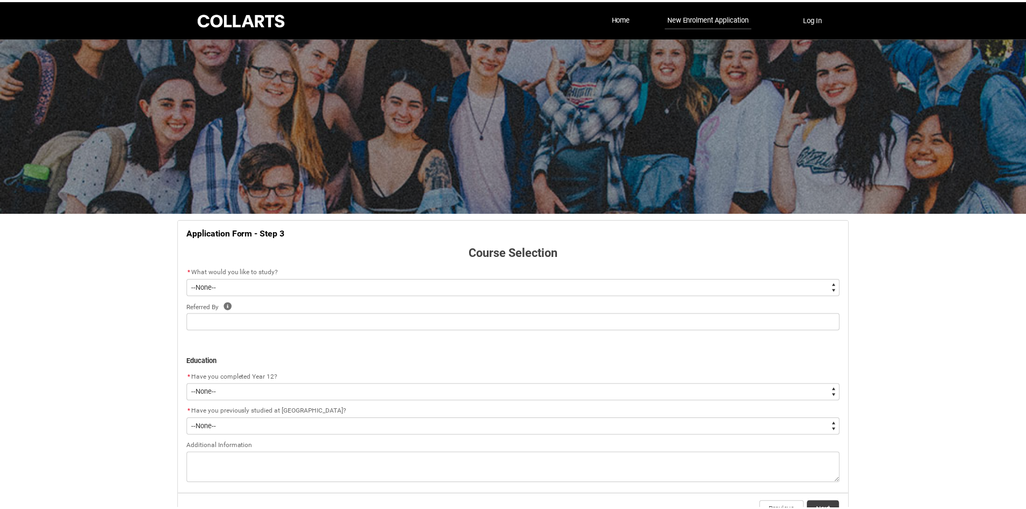
scroll to position [68, 0]
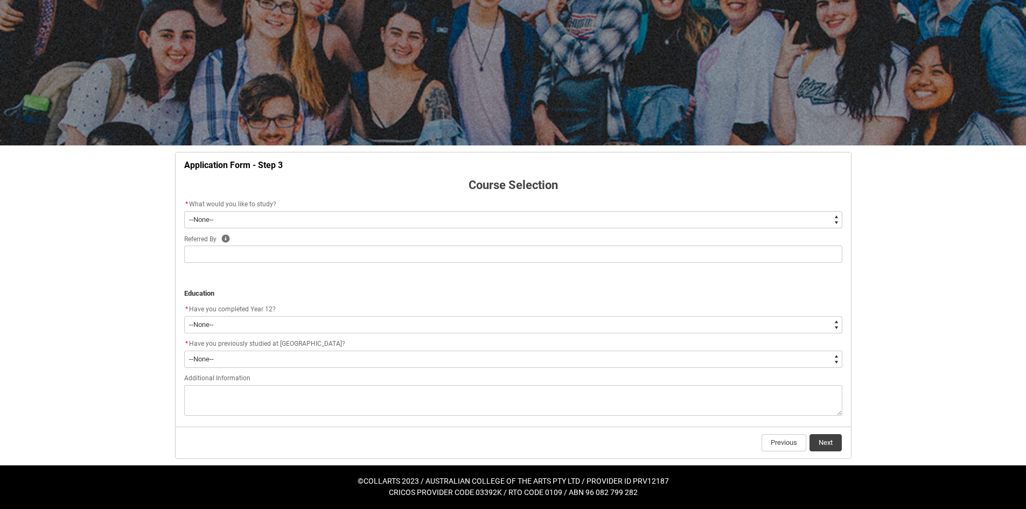
click at [284, 217] on select "--None-- Diploma Bachelor Post Graduate" at bounding box center [513, 219] width 658 height 17
click at [184, 211] on select "--None-- Diploma Bachelor Post Graduate" at bounding box center [513, 219] width 658 height 17
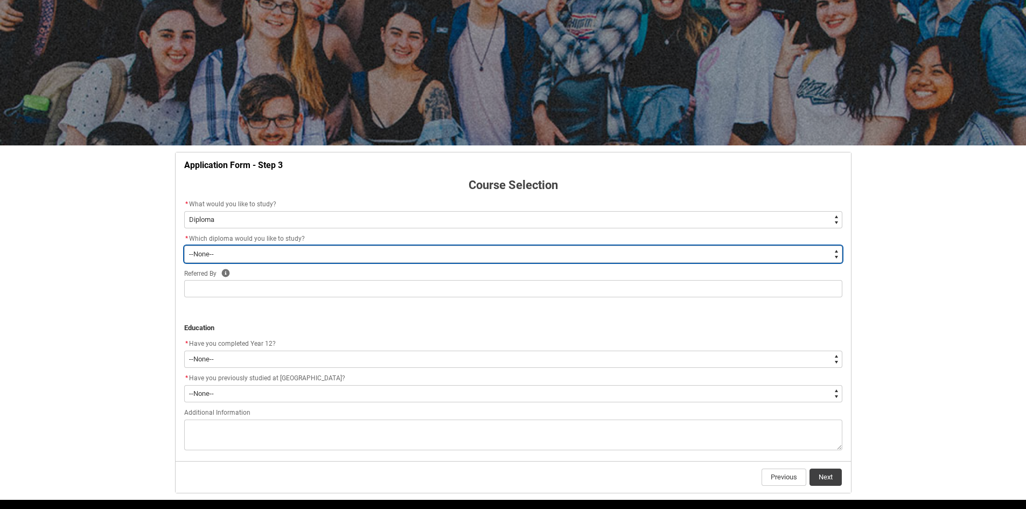
click at [256, 255] on select "--None-- Diploma of 2D Animation Diploma of Applied Business (Entertainment Man…" at bounding box center [513, 254] width 658 height 17
click at [184, 246] on select "--None-- Diploma of 2D Animation Diploma of Applied Business (Entertainment Man…" at bounding box center [513, 254] width 658 height 17
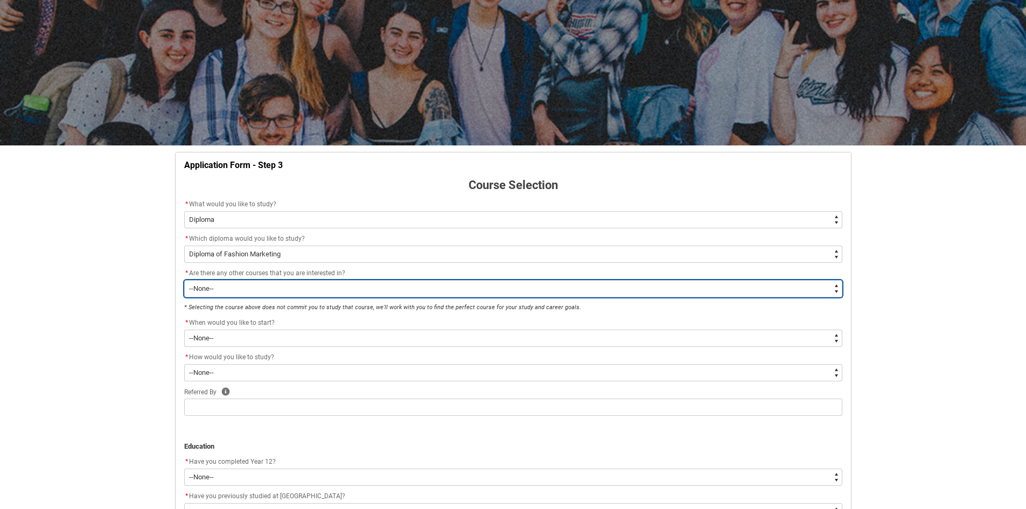
click at [270, 293] on select "--None-- Yes No" at bounding box center [513, 288] width 658 height 17
click at [184, 280] on select "--None-- Yes No" at bounding box center [513, 288] width 658 height 17
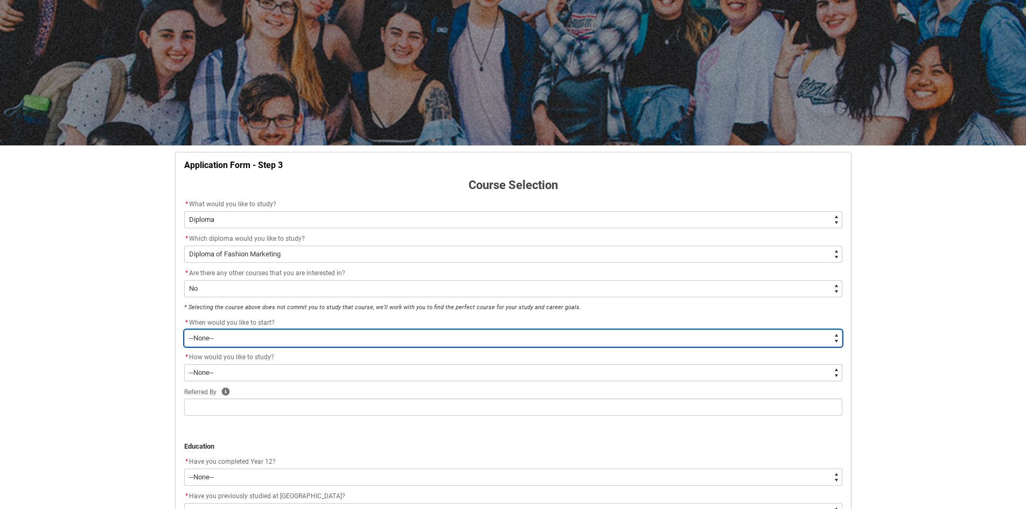
click at [259, 338] on select "--None-- Trimester 1 2026, starting [DATE] Trimester 3 2025, starting [DATE]" at bounding box center [513, 338] width 658 height 17
click at [184, 330] on select "--None-- Trimester 1 2026, starting [DATE] Trimester 3 2025, starting [DATE]" at bounding box center [513, 338] width 658 height 17
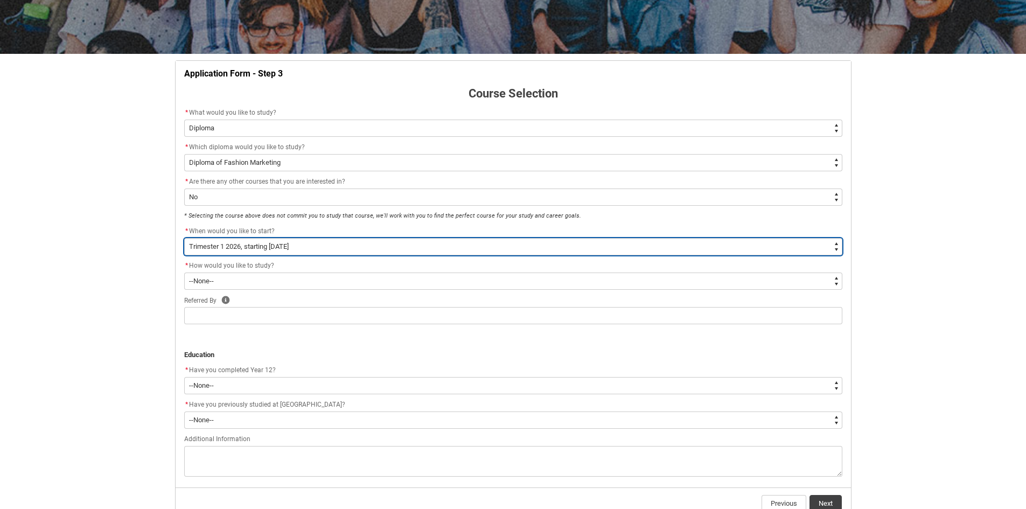
scroll to position [176, 0]
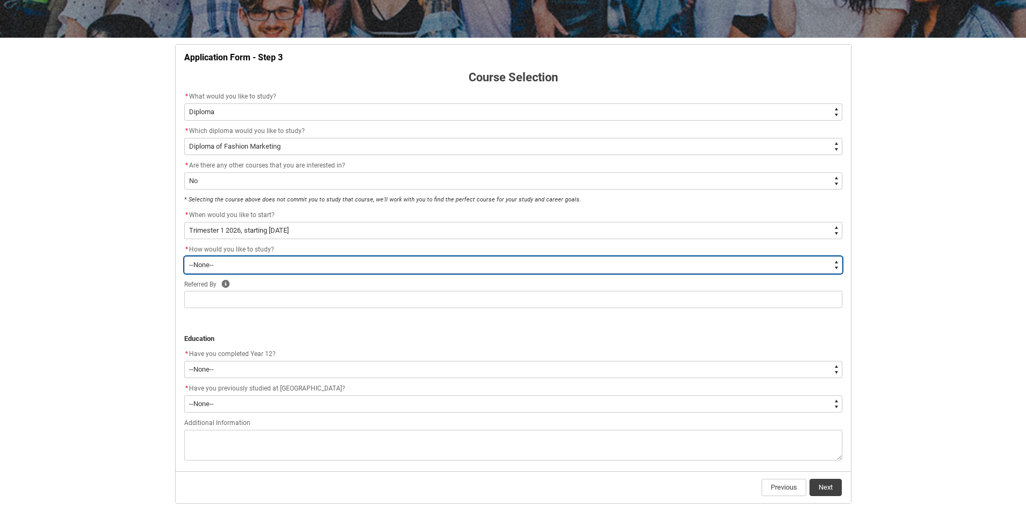
click at [271, 266] on select "--None-- On-campus Online" at bounding box center [513, 264] width 658 height 17
click at [184, 256] on select "--None-- On-campus Online" at bounding box center [513, 264] width 658 height 17
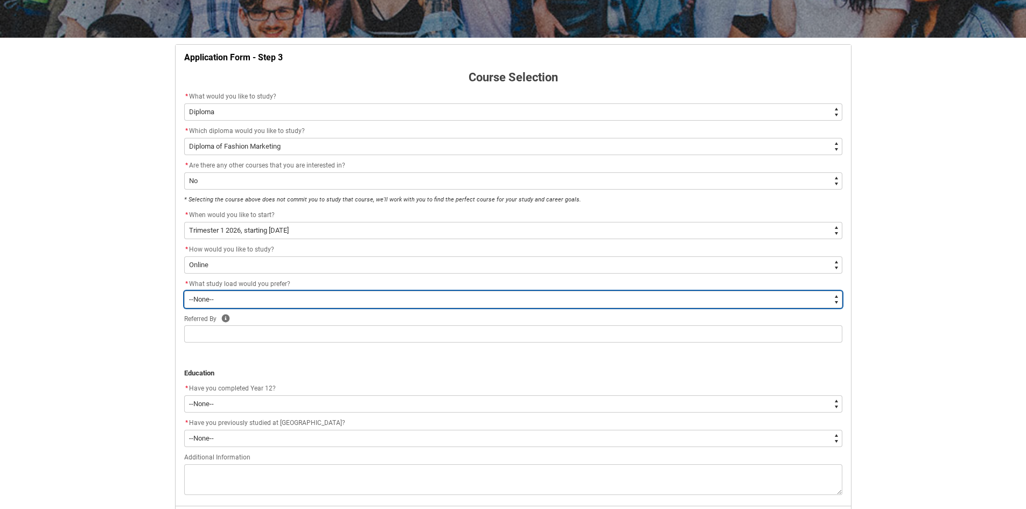
click at [262, 297] on select "--None-- Full-time Part-time" at bounding box center [513, 299] width 658 height 17
click at [184, 291] on select "--None-- Full-time Part-time" at bounding box center [513, 299] width 658 height 17
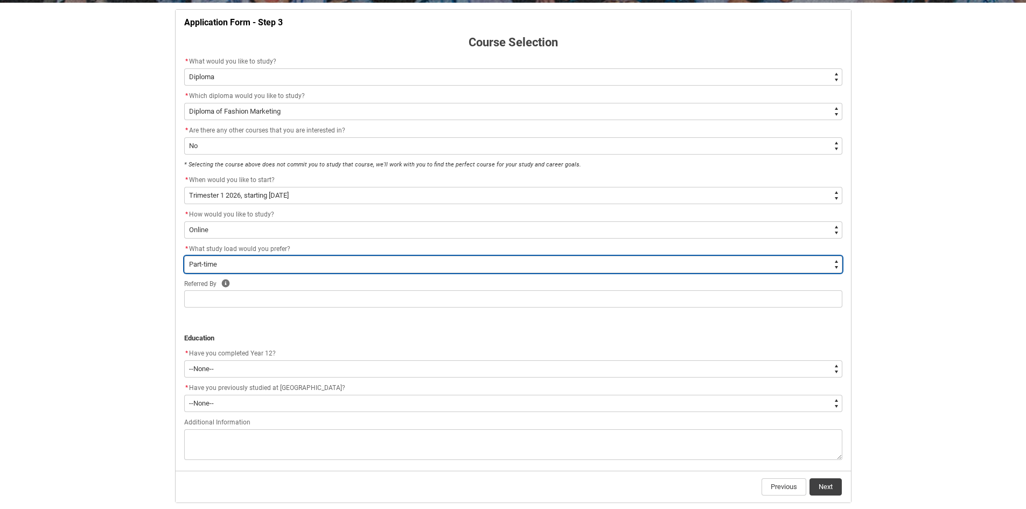
scroll to position [255, 0]
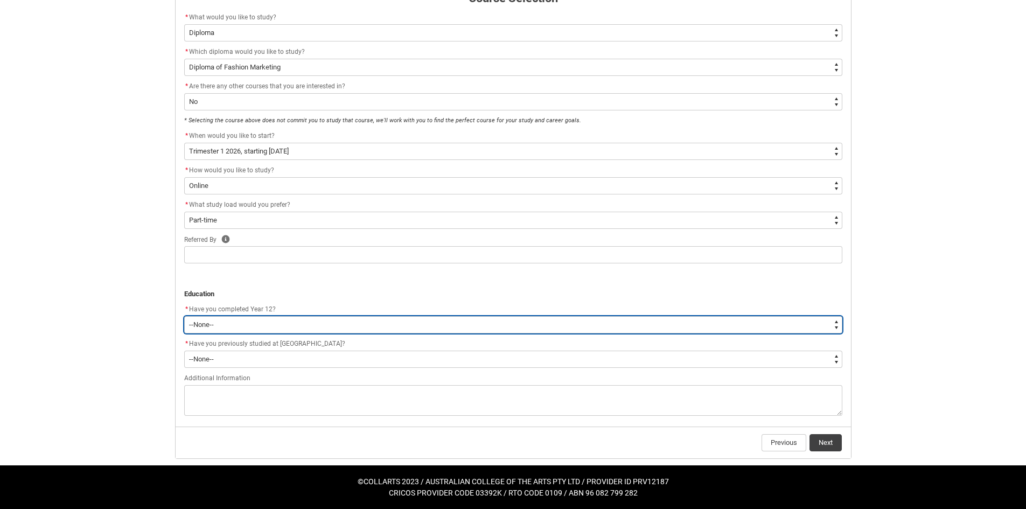
click at [242, 324] on select "--None-- Yes No Other" at bounding box center [513, 324] width 658 height 17
click at [184, 316] on select "--None-- Yes No Other" at bounding box center [513, 324] width 658 height 17
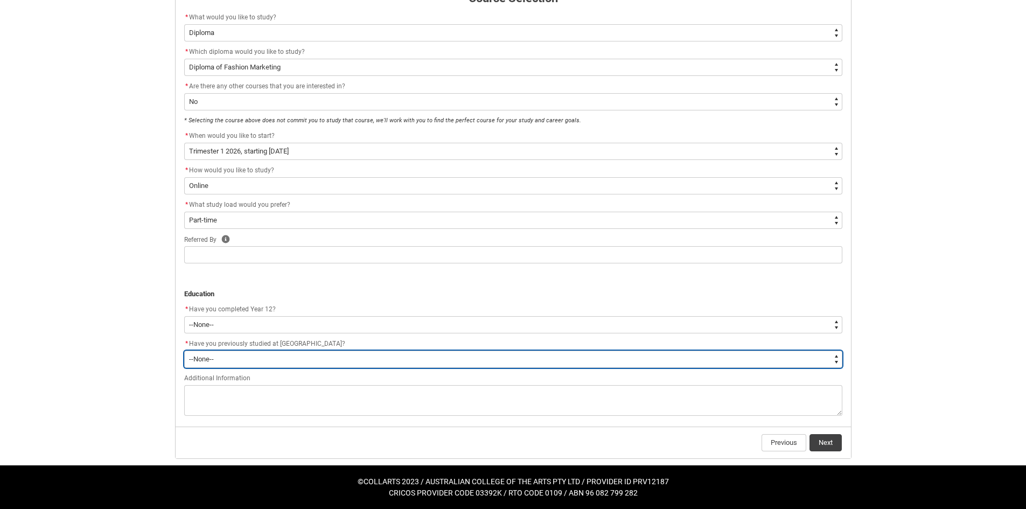
click at [266, 357] on select "--None-- Yes No" at bounding box center [513, 359] width 658 height 17
click at [184, 351] on select "--None-- Yes No" at bounding box center [513, 359] width 658 height 17
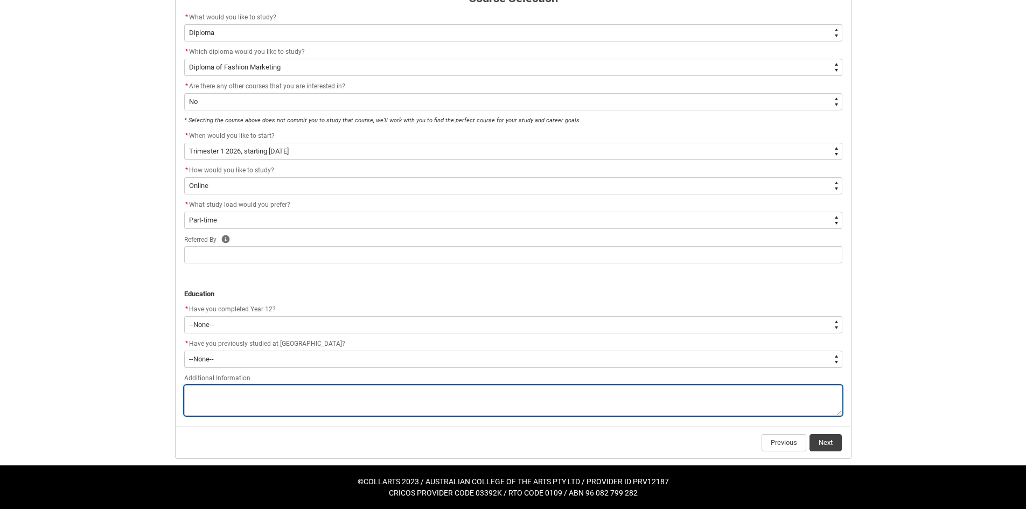
click at [248, 392] on textarea "REDU_Application_Form_for_Applicant flow" at bounding box center [513, 400] width 658 height 31
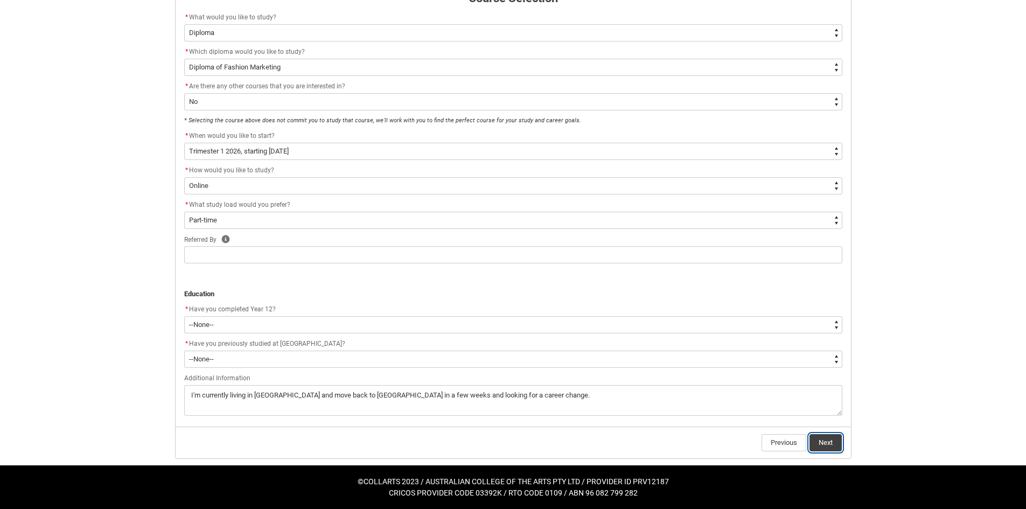
click at [830, 447] on button "Next" at bounding box center [826, 442] width 32 height 17
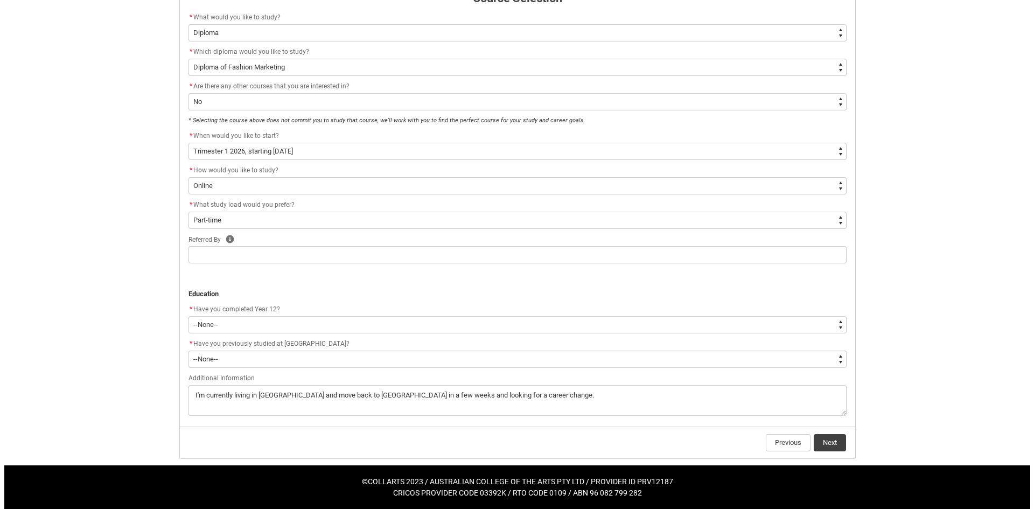
scroll to position [0, 0]
